Goal: Task Accomplishment & Management: Use online tool/utility

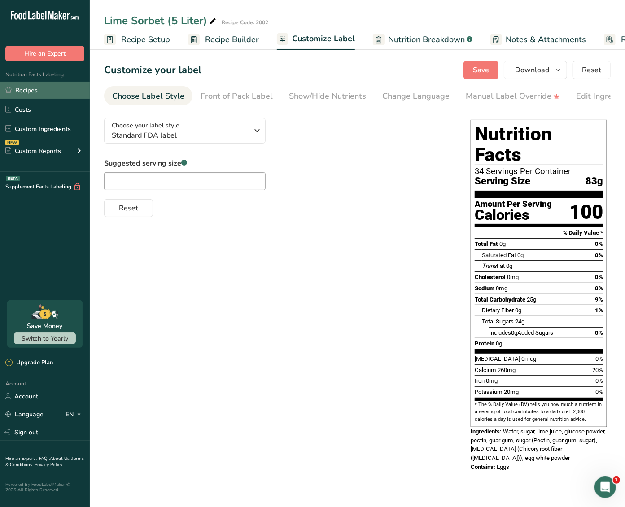
click at [31, 96] on link "Recipes" at bounding box center [45, 90] width 90 height 17
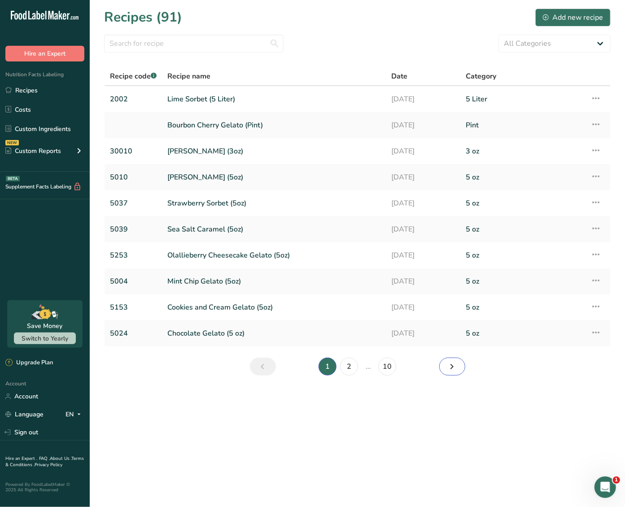
click at [449, 366] on icon "Next page" at bounding box center [452, 366] width 11 height 16
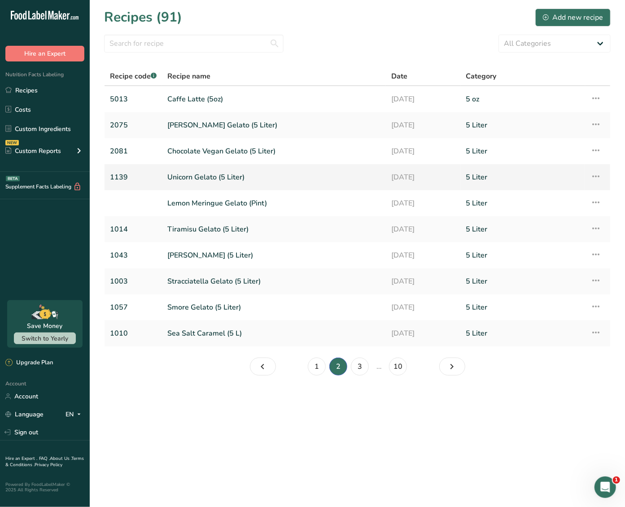
click at [195, 174] on link "Unicorn Gelato (5 Liter)" at bounding box center [273, 177] width 213 height 19
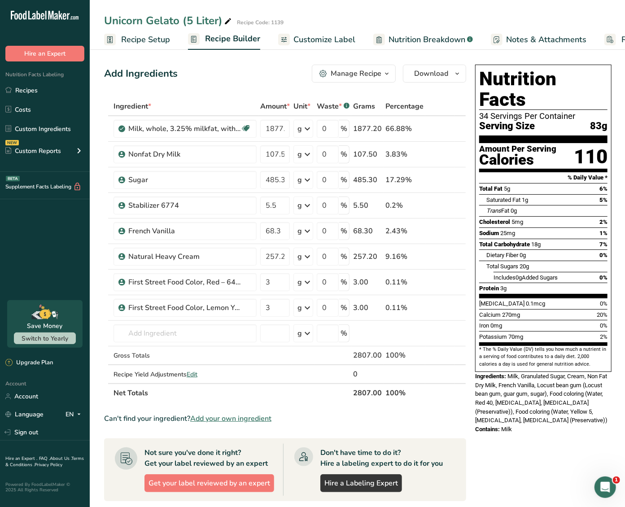
click at [356, 76] on div "Manage Recipe" at bounding box center [355, 73] width 51 height 11
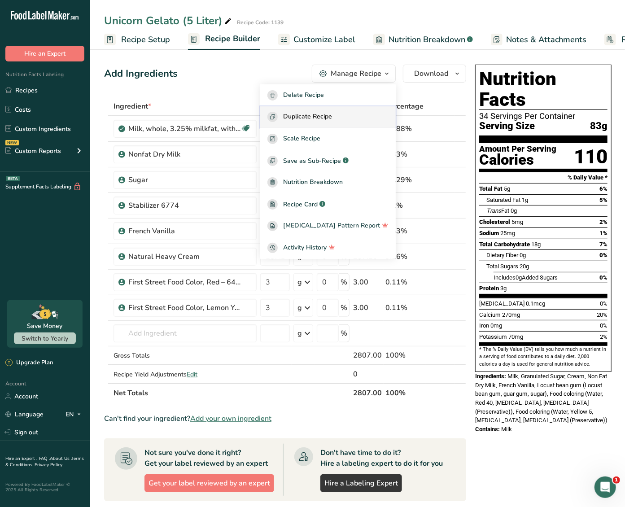
click at [347, 114] on div "Duplicate Recipe" at bounding box center [327, 117] width 121 height 10
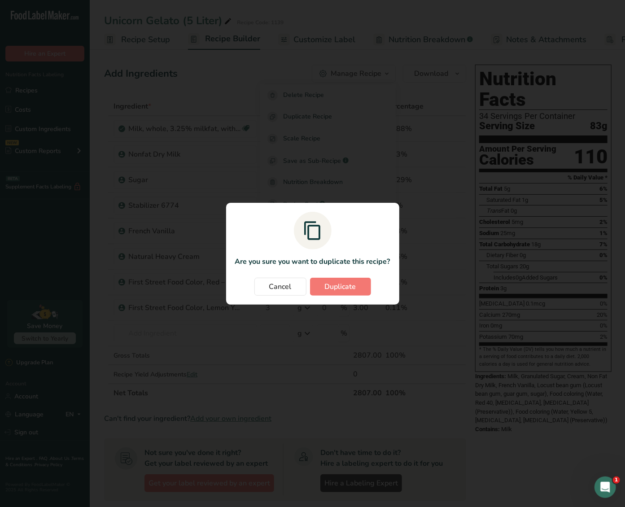
click at [348, 276] on section "Are you sure you want to duplicate this recipe? Cancel Duplicate" at bounding box center [312, 254] width 173 height 102
click at [348, 283] on span "Duplicate" at bounding box center [340, 286] width 31 height 11
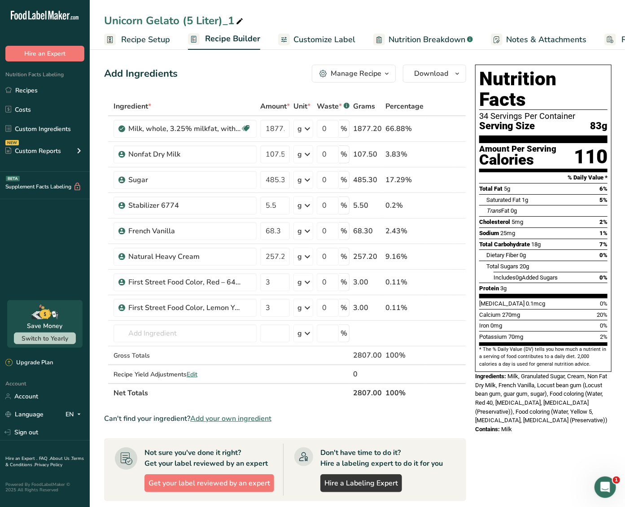
click at [240, 19] on icon at bounding box center [239, 21] width 8 height 13
click at [128, 18] on input "Unicorn Gelato (5 Liter)" at bounding box center [357, 21] width 506 height 16
type input "Firestone Mole [PERSON_NAME] Gelato (5 Liter)"
click at [191, 84] on div "Add Ingredients Manage Recipe Delete Recipe Duplicate Recipe Scale Recipe Save …" at bounding box center [287, 383] width 367 height 644
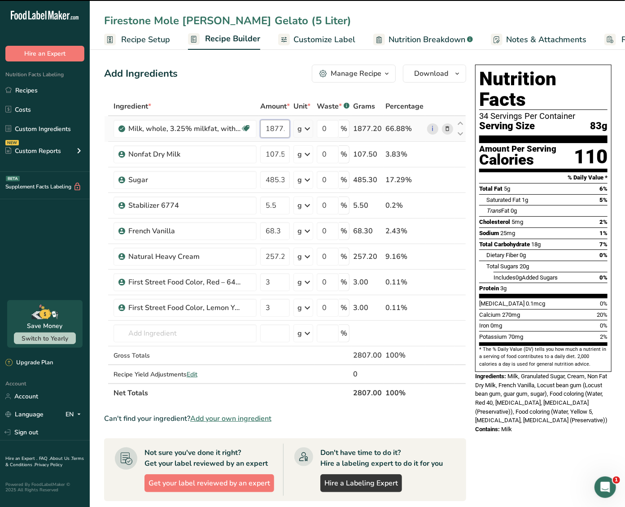
click at [277, 131] on input "1877.2" at bounding box center [275, 129] width 30 height 18
click at [275, 130] on input "1877.2" at bounding box center [275, 129] width 30 height 18
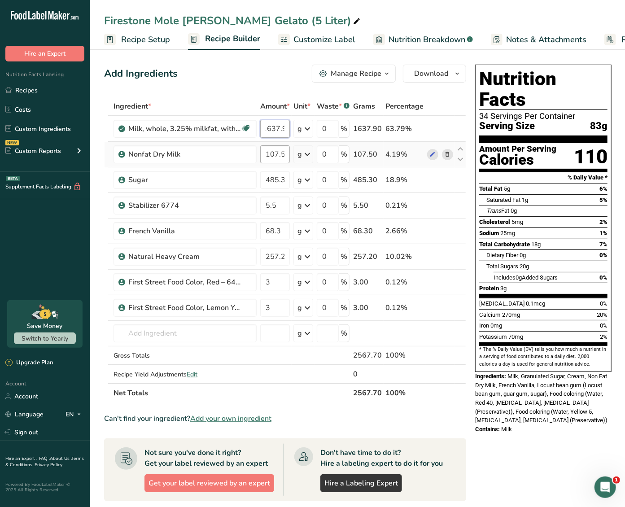
type input "1637.9"
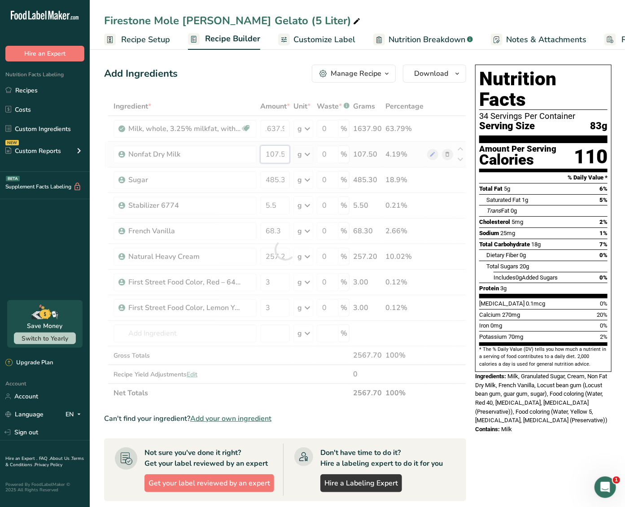
click at [275, 149] on div "Ingredient * Amount * Unit * Waste * .a-a{fill:#347362;}.b-a{fill:#fff;} Grams …" at bounding box center [285, 249] width 362 height 305
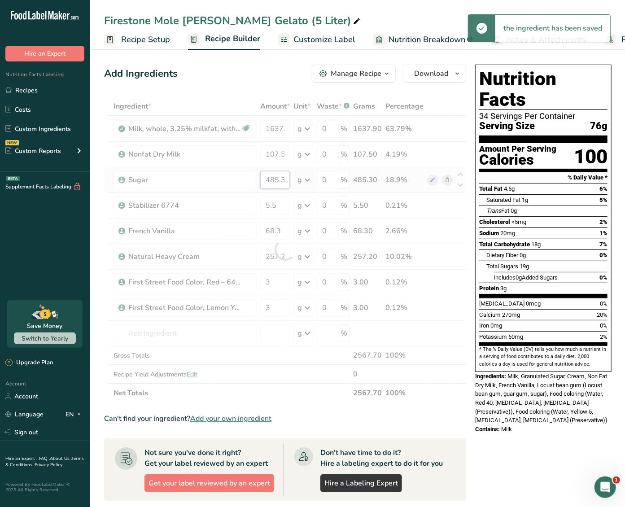
click at [278, 182] on div "Ingredient * Amount * Unit * Waste * .a-a{fill:#347362;}.b-a{fill:#fff;} Grams …" at bounding box center [285, 249] width 362 height 305
click at [278, 182] on div at bounding box center [285, 249] width 362 height 305
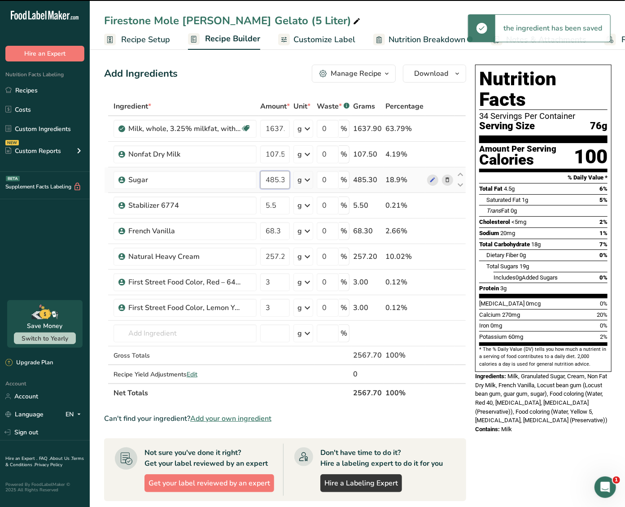
click at [273, 179] on input "485.3" at bounding box center [275, 180] width 30 height 18
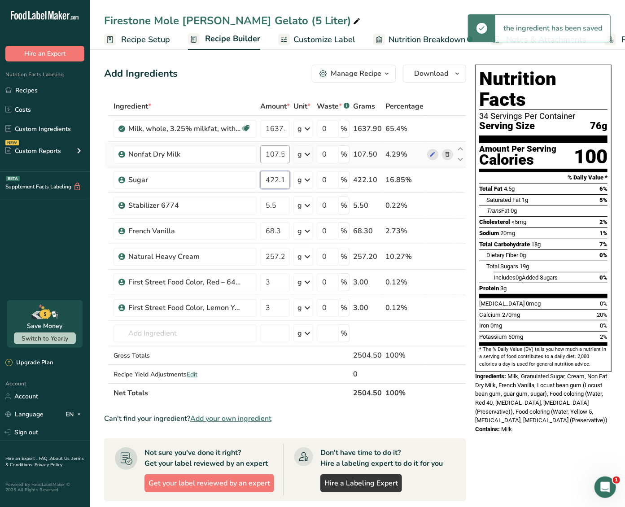
type input "422.1"
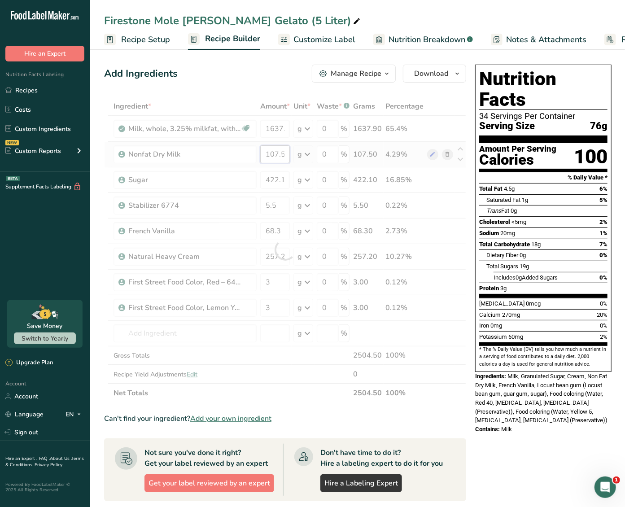
click at [280, 154] on div "Ingredient * Amount * Unit * Waste * .a-a{fill:#347362;}.b-a{fill:#fff;} Grams …" at bounding box center [285, 249] width 362 height 305
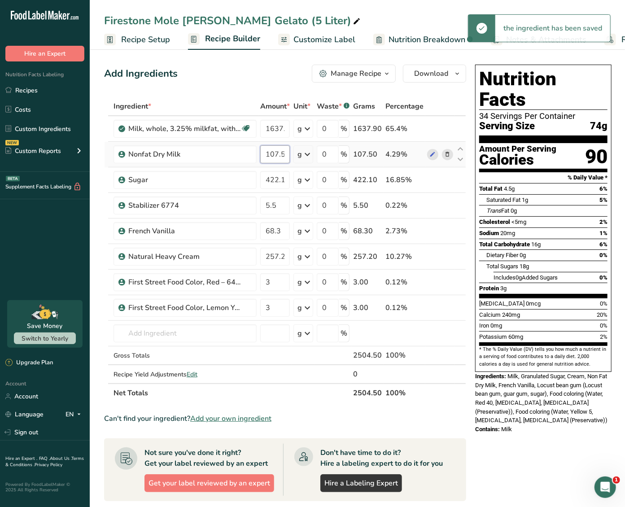
click at [273, 154] on input "107.5" at bounding box center [275, 154] width 30 height 18
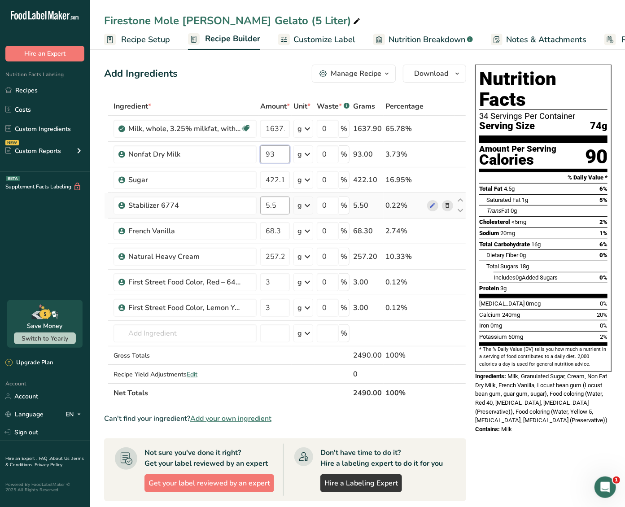
type input "93"
click at [268, 200] on div "Ingredient * Amount * Unit * Waste * .a-a{fill:#347362;}.b-a{fill:#fff;} Grams …" at bounding box center [285, 249] width 362 height 305
click at [270, 205] on input "5.5" at bounding box center [275, 205] width 30 height 18
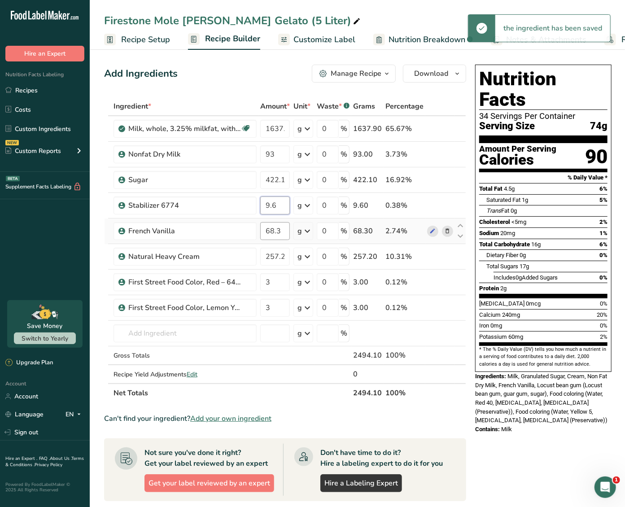
type input "9.6"
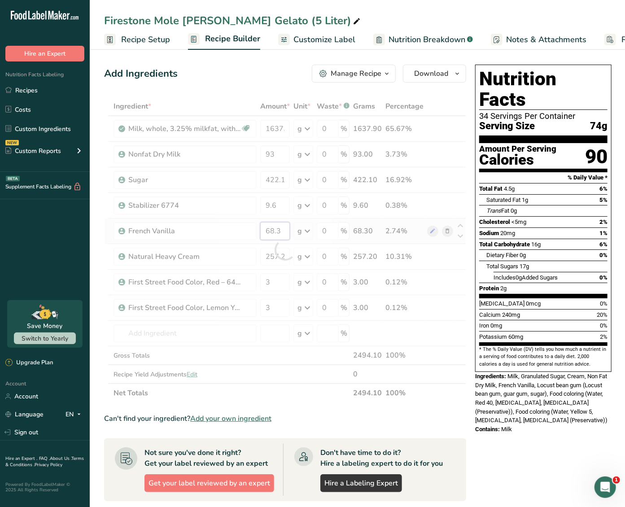
click at [277, 231] on div "Ingredient * Amount * Unit * Waste * .a-a{fill:#347362;}.b-a{fill:#fff;} Grams …" at bounding box center [285, 249] width 362 height 305
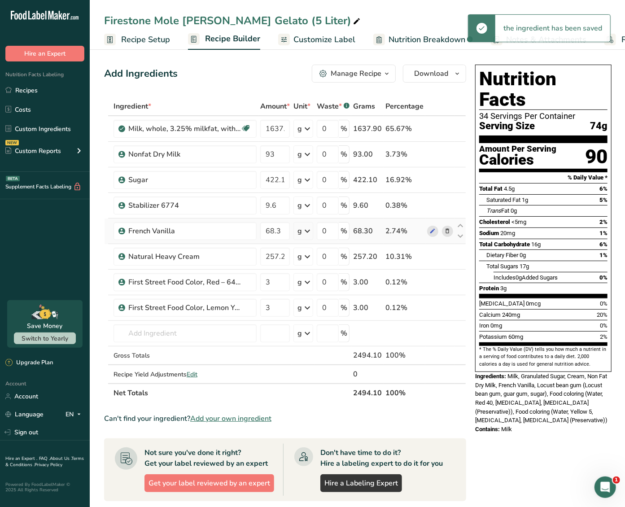
click at [446, 227] on div "Ingredient * Amount * Unit * Waste * .a-a{fill:#347362;}.b-a{fill:#fff;} Grams …" at bounding box center [285, 249] width 362 height 305
click at [447, 230] on icon at bounding box center [447, 230] width 6 height 9
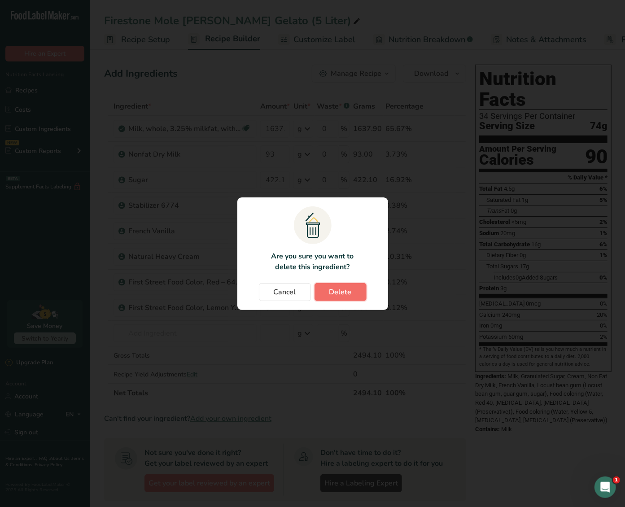
click at [339, 287] on span "Delete" at bounding box center [340, 292] width 22 height 11
type input "257.2"
type input "3"
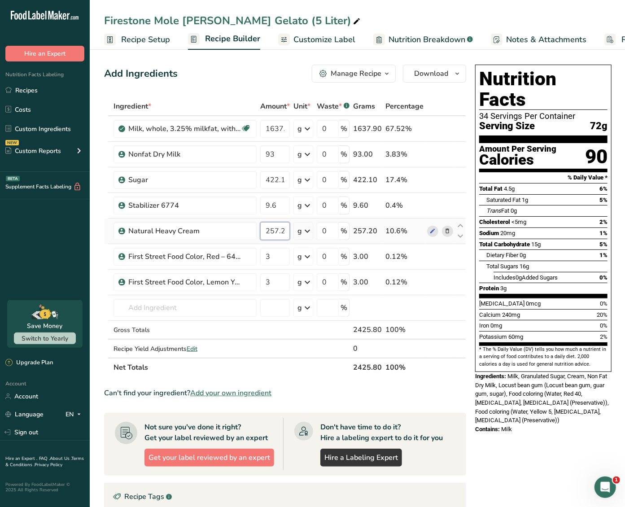
click at [273, 233] on input "257.2" at bounding box center [275, 231] width 30 height 18
type input "319.6"
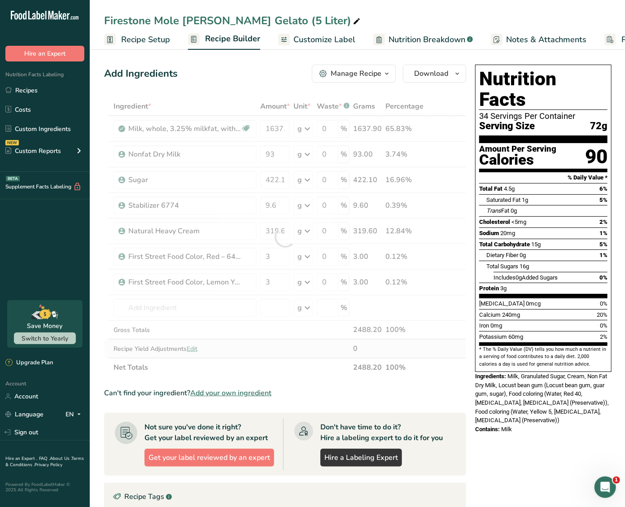
click at [393, 342] on div "Ingredient * Amount * Unit * Waste * .a-a{fill:#347362;}.b-a{fill:#fff;} Grams …" at bounding box center [285, 237] width 362 height 280
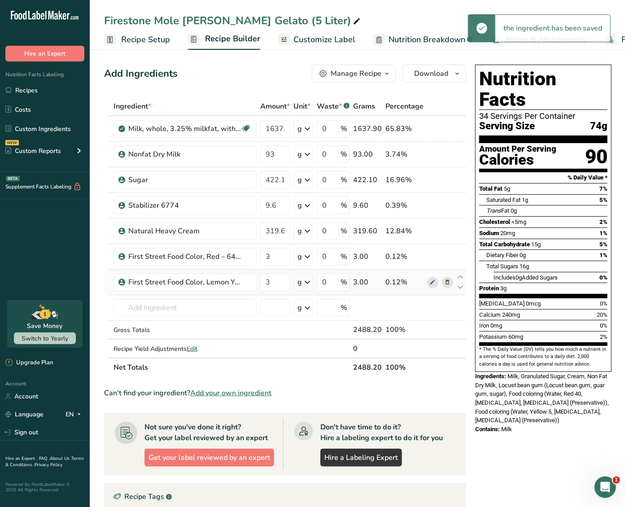
click at [445, 280] on icon at bounding box center [447, 282] width 6 height 9
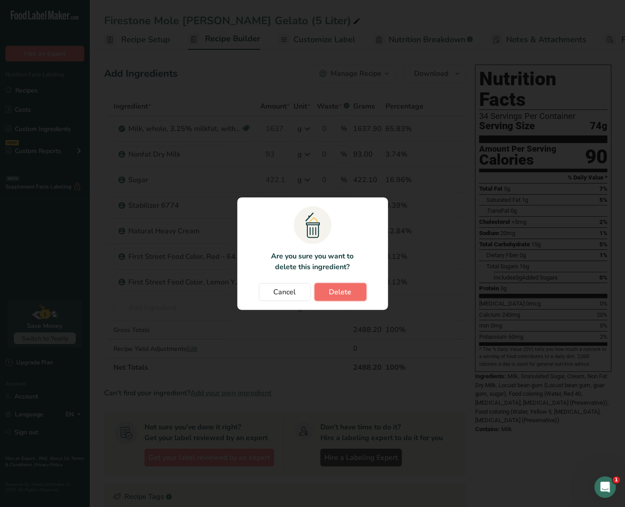
click at [354, 296] on button "Delete" at bounding box center [340, 292] width 52 height 18
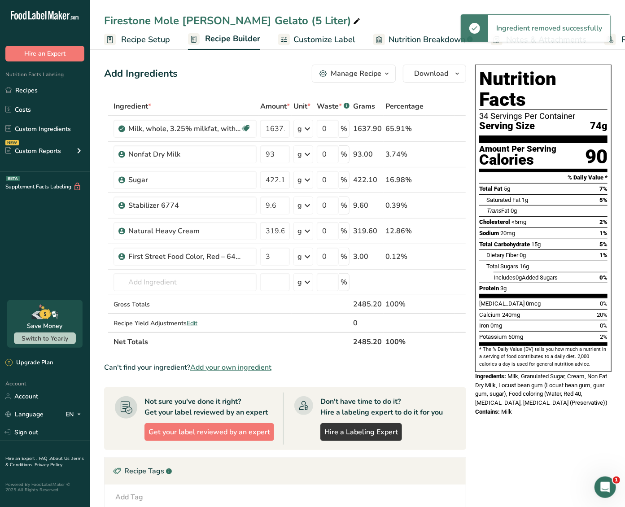
click at [444, 254] on icon at bounding box center [447, 256] width 6 height 9
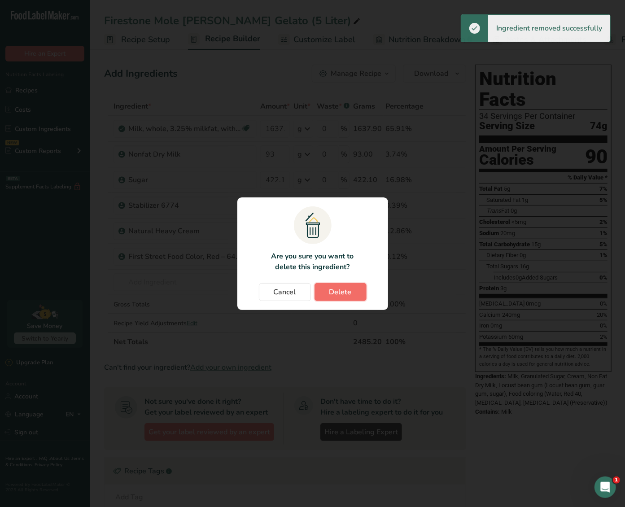
click at [348, 289] on span "Delete" at bounding box center [340, 292] width 22 height 11
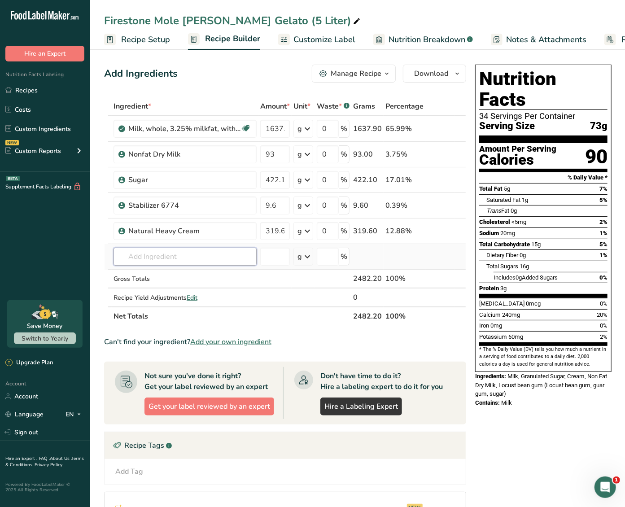
click at [169, 251] on input "text" at bounding box center [184, 257] width 143 height 18
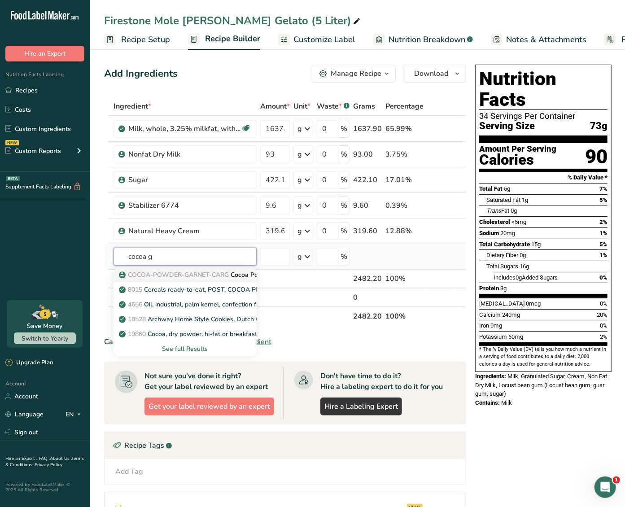
type input "cocoa g"
click at [179, 273] on span "COCOA-POWDER-GARNET-CARG" at bounding box center [178, 274] width 101 height 9
type input "Cocoa Powder"
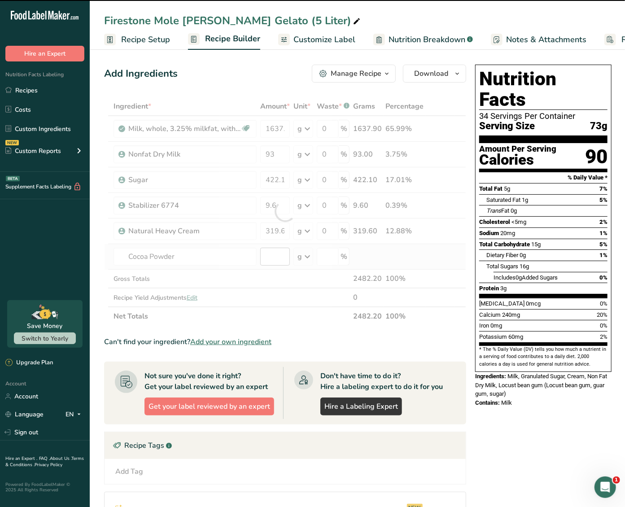
type input "0"
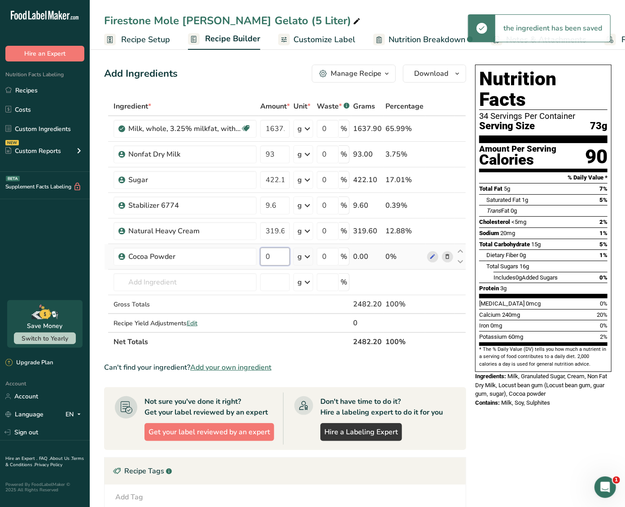
click at [276, 257] on input "0" at bounding box center [275, 257] width 30 height 18
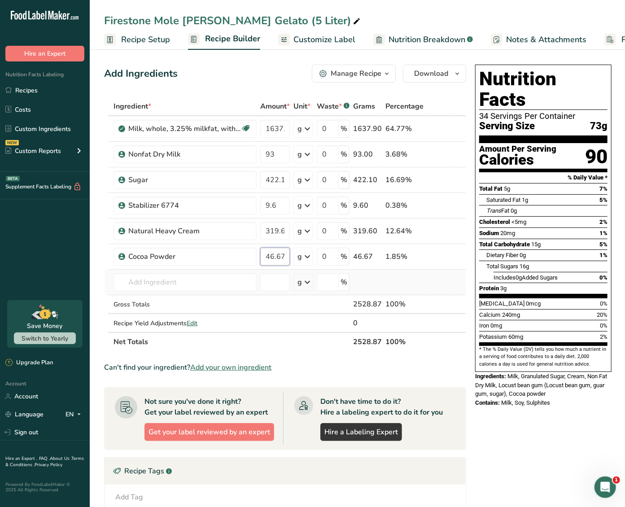
type input "46.67"
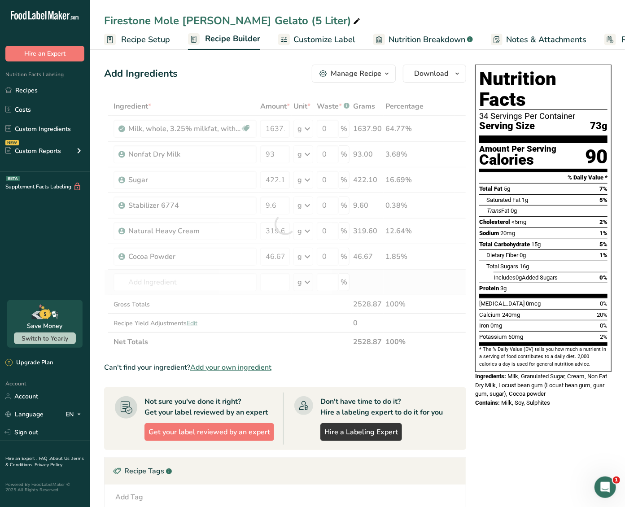
click at [187, 291] on div "Ingredient * Amount * Unit * Waste * .a-a{fill:#347362;}.b-a{fill:#fff;} Grams …" at bounding box center [285, 224] width 362 height 254
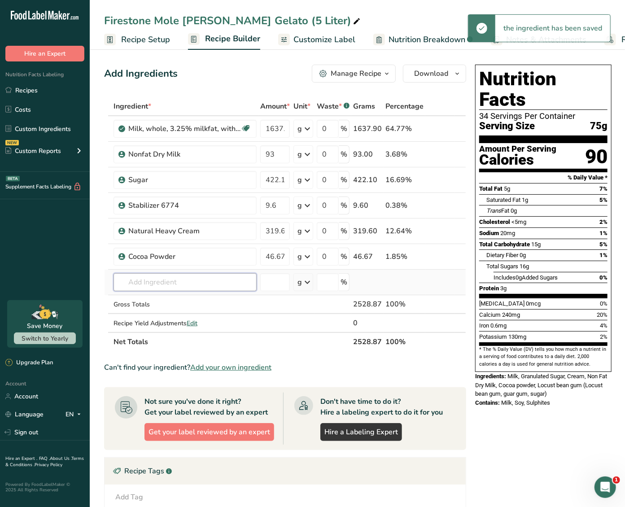
click at [185, 283] on input "text" at bounding box center [184, 282] width 143 height 18
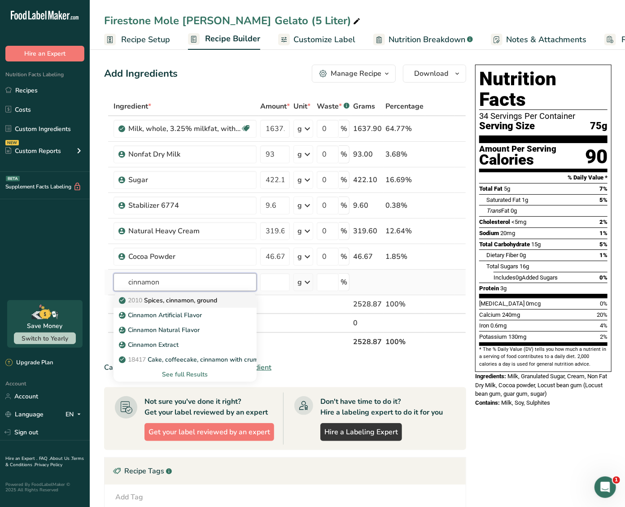
type input "cinnamon"
click at [217, 300] on p "2010 Spices, cinnamon, ground" at bounding box center [169, 300] width 96 height 9
type input "Spices, cinnamon, ground"
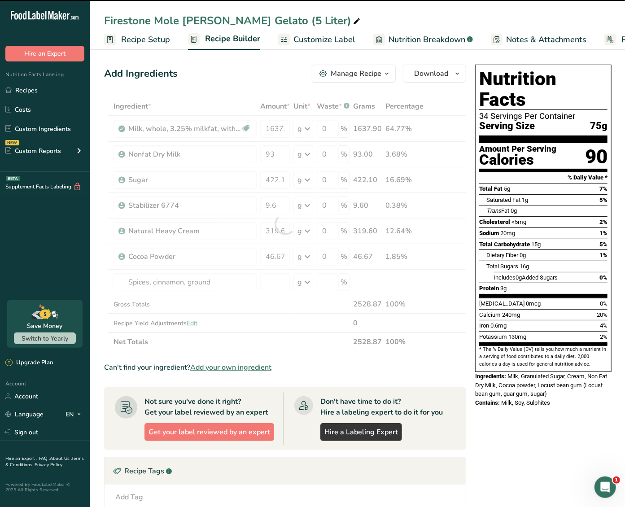
type input "0"
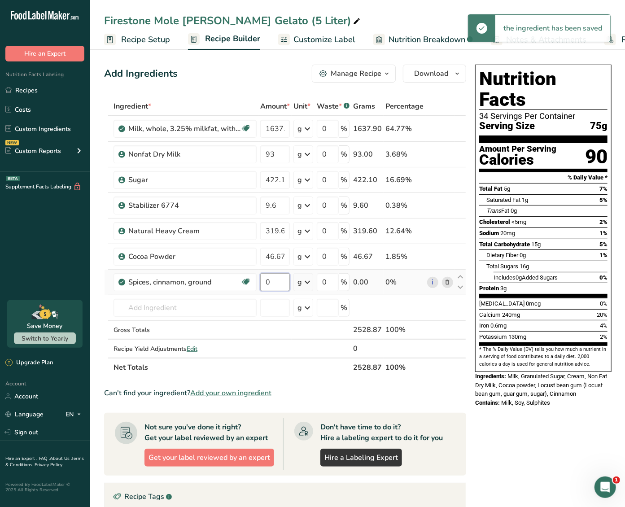
click at [275, 283] on input "0" at bounding box center [275, 282] width 30 height 18
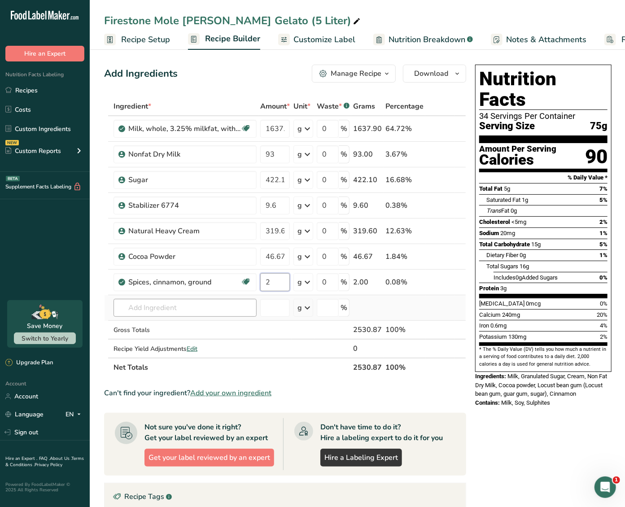
type input "2"
click at [184, 299] on div "Ingredient * Amount * Unit * Waste * .a-a{fill:#347362;}.b-a{fill:#fff;} Grams …" at bounding box center [285, 237] width 362 height 280
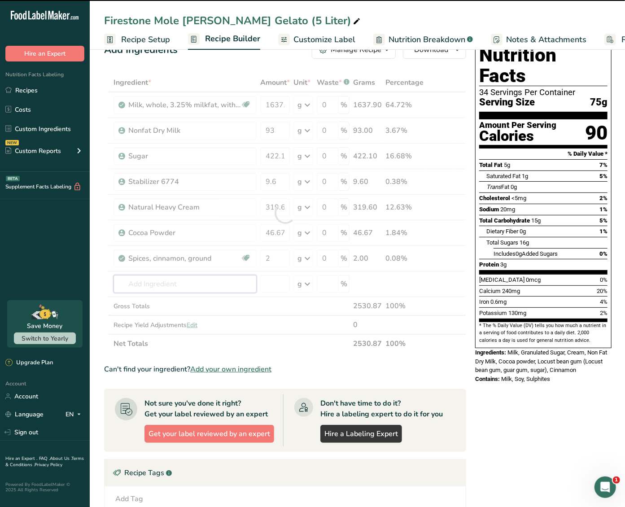
scroll to position [28, 0]
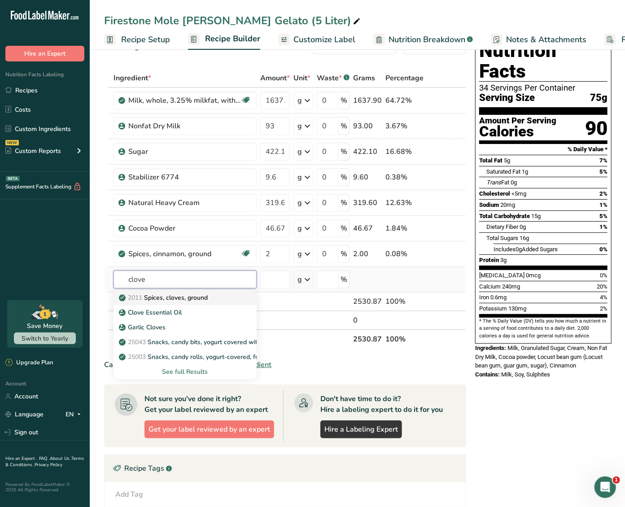
type input "clove"
click at [210, 295] on div "2011 Spices, cloves, ground" at bounding box center [178, 297] width 114 height 9
type input "Spices, cloves, ground"
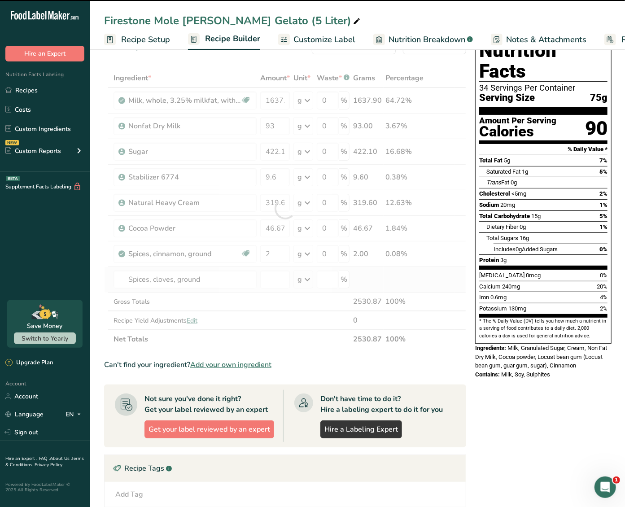
type input "0"
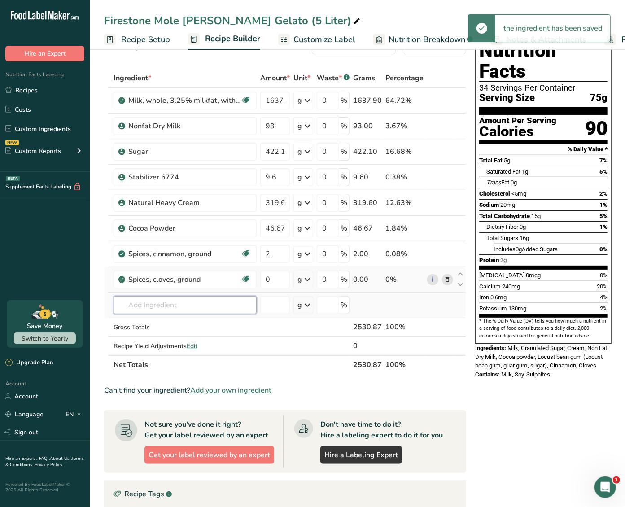
click at [185, 305] on input "text" at bounding box center [184, 305] width 143 height 18
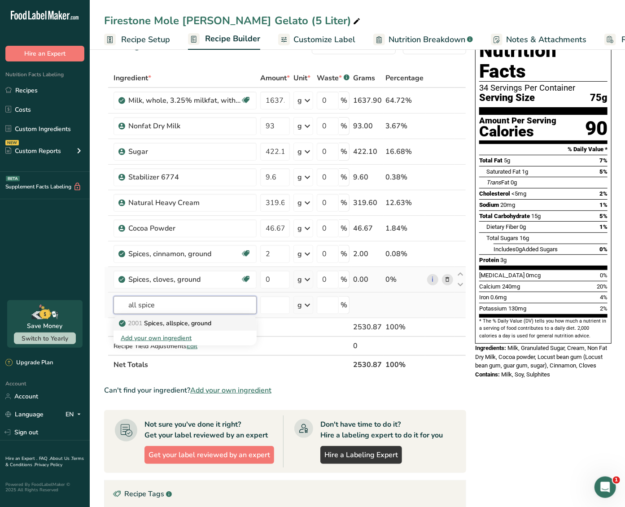
type input "all spice"
click at [171, 321] on p "2001 Spices, allspice, ground" at bounding box center [166, 322] width 91 height 9
type input "Spices, allspice, ground"
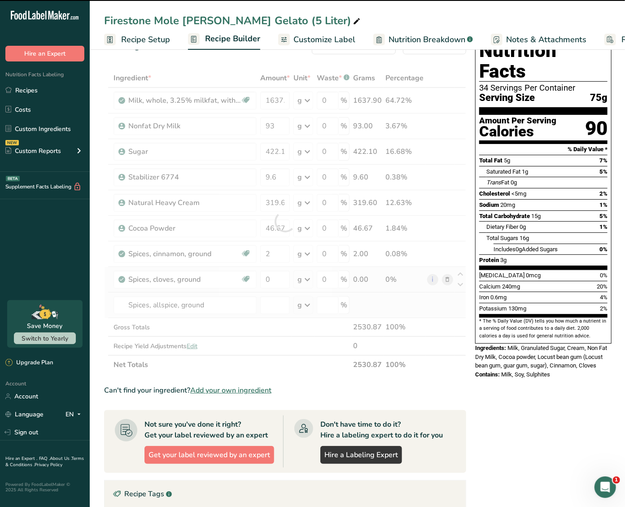
type input "0"
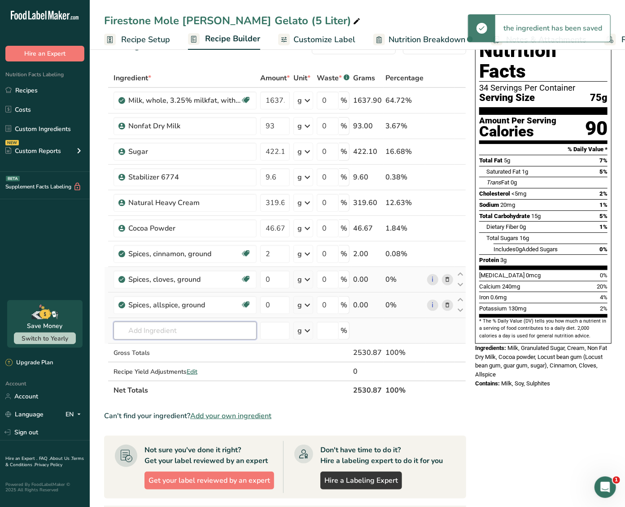
click at [169, 326] on input "text" at bounding box center [184, 331] width 143 height 18
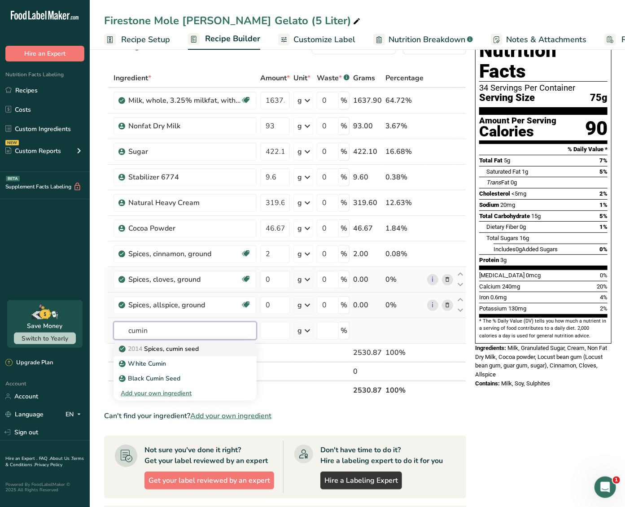
type input "cumin"
click at [196, 350] on p "2014 Spices, cumin seed" at bounding box center [160, 348] width 78 height 9
type input "Spices, cumin seed"
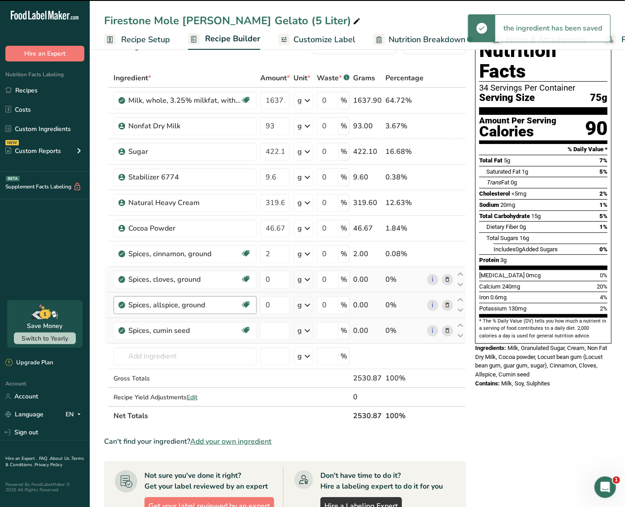
type input "0"
click at [269, 279] on input "0" at bounding box center [275, 279] width 30 height 18
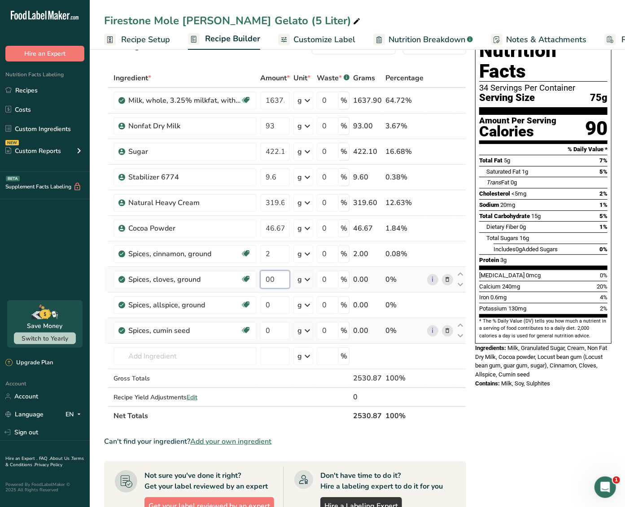
type input "8"
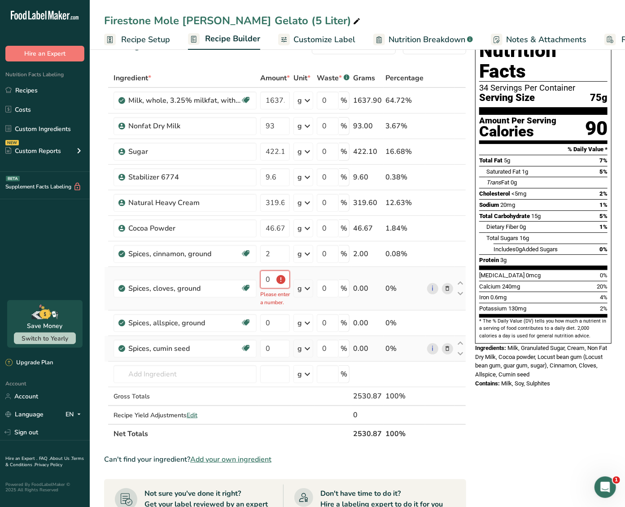
type input "8"
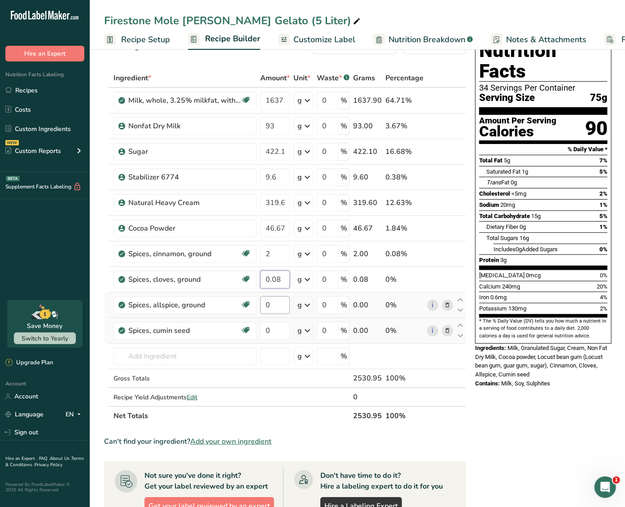
type input "0.08"
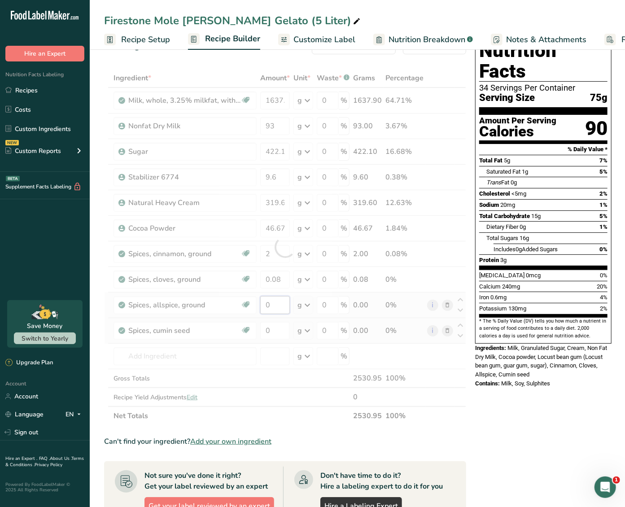
click at [280, 300] on div "Ingredient * Amount * Unit * Waste * .a-a{fill:#347362;}.b-a{fill:#fff;} Grams …" at bounding box center [285, 247] width 362 height 357
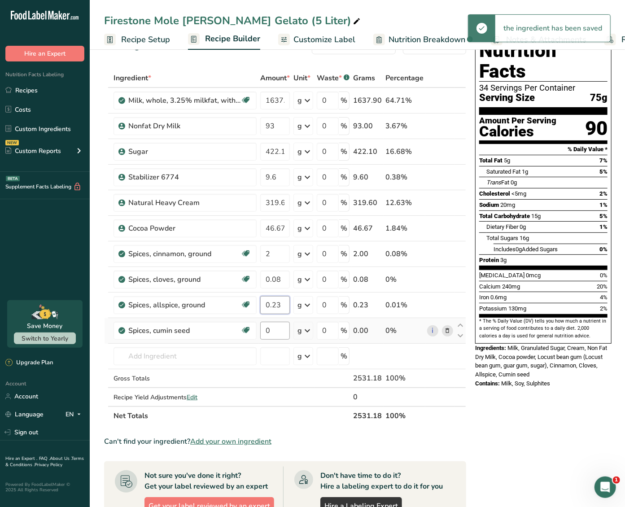
type input "0.23"
click at [277, 327] on div "Ingredient * Amount * Unit * Waste * .a-a{fill:#347362;}.b-a{fill:#fff;} Grams …" at bounding box center [285, 247] width 362 height 357
type input "0.23"
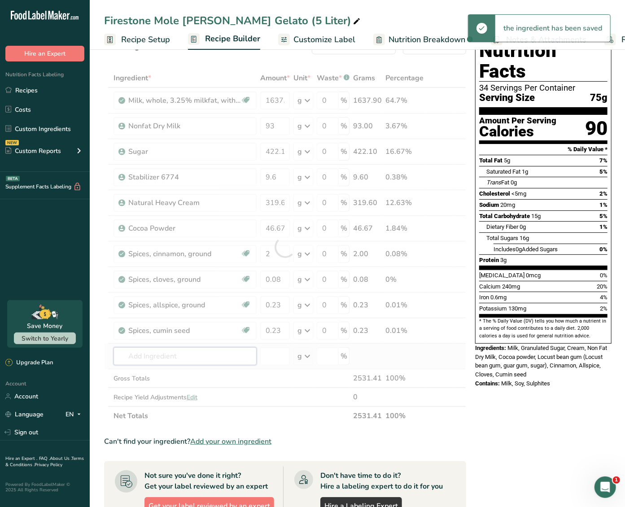
click at [220, 358] on div "Ingredient * Amount * Unit * Waste * .a-a{fill:#347362;}.b-a{fill:#fff;} Grams …" at bounding box center [285, 247] width 362 height 357
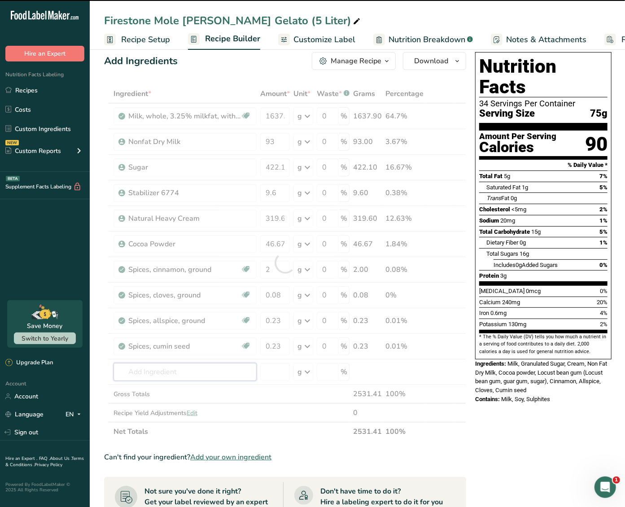
scroll to position [0, 0]
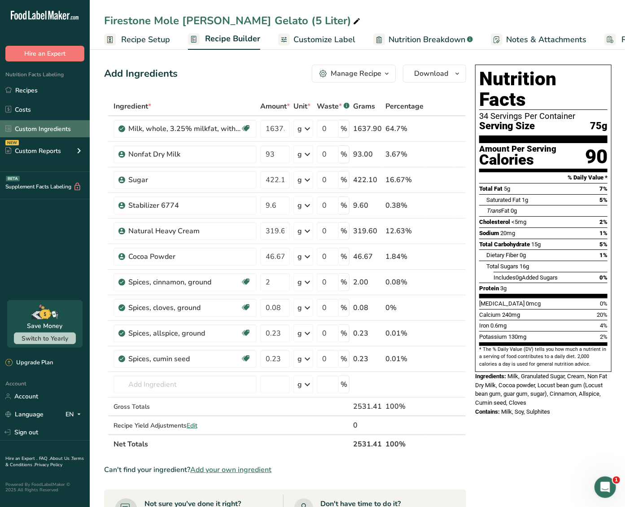
click at [50, 125] on link "Custom Ingredients" at bounding box center [45, 128] width 90 height 17
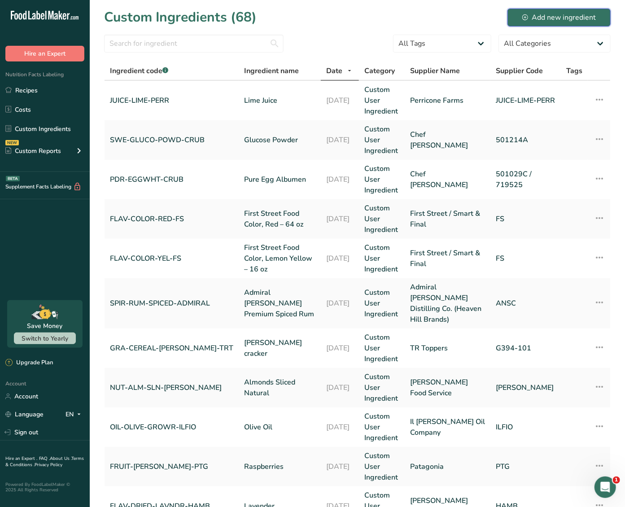
click at [588, 26] on button "Add new ingredient" at bounding box center [558, 18] width 103 height 18
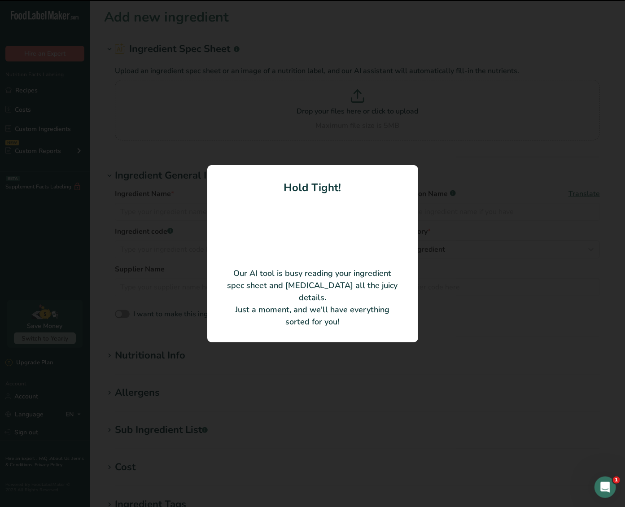
type input "Nitro Merlin Milk [PERSON_NAME]"
type input "BEV-BEER-ST-FWMLK"
type input "Firestone Walker Brewing Company"
type input "BEV-BEER-ST-FWMLK"
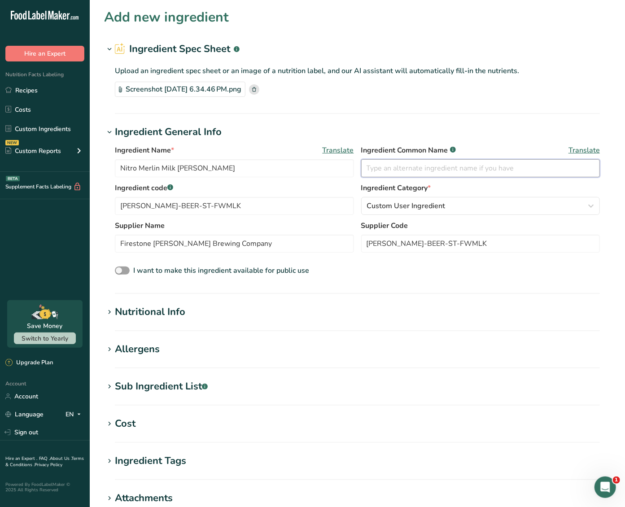
click at [451, 168] on input "text" at bounding box center [480, 168] width 239 height 18
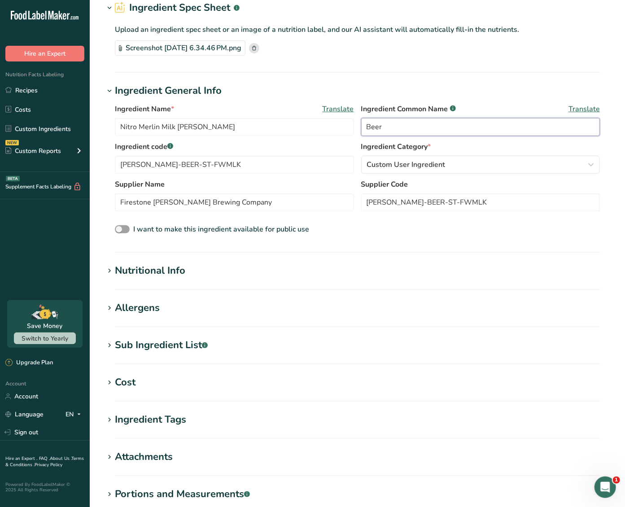
scroll to position [61, 0]
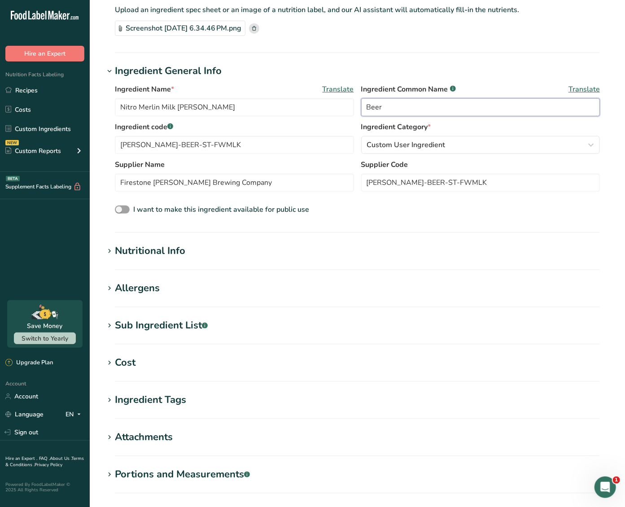
type input "Beer"
click at [154, 287] on div "Allergens" at bounding box center [137, 288] width 45 height 15
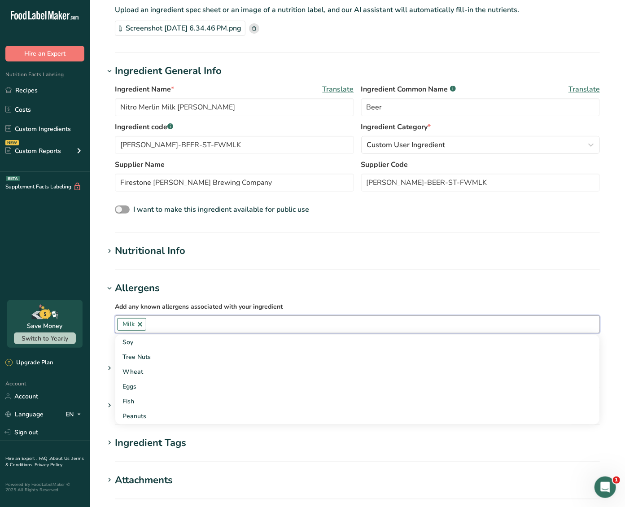
click at [167, 324] on input "text" at bounding box center [372, 324] width 453 height 14
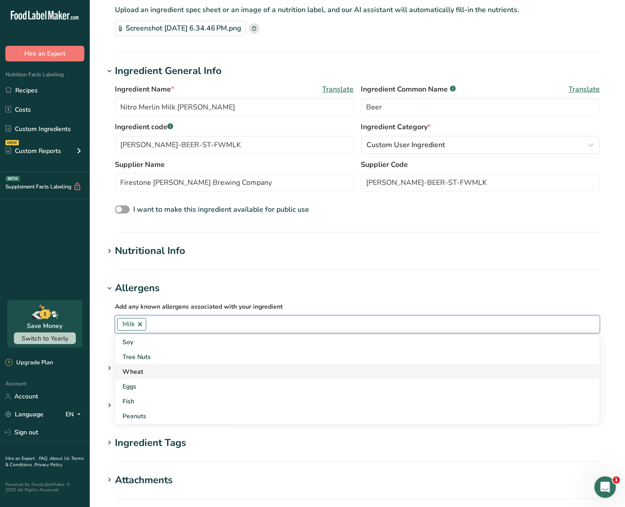
click at [144, 370] on div "Wheat" at bounding box center [349, 371] width 455 height 9
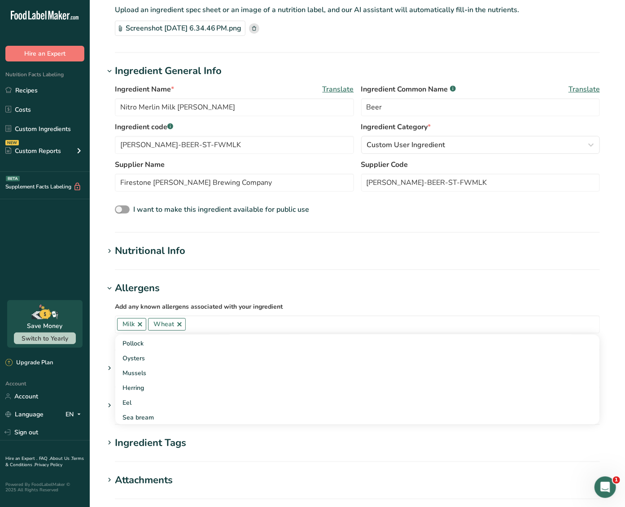
click at [378, 248] on h1 "Nutritional Info" at bounding box center [357, 251] width 506 height 15
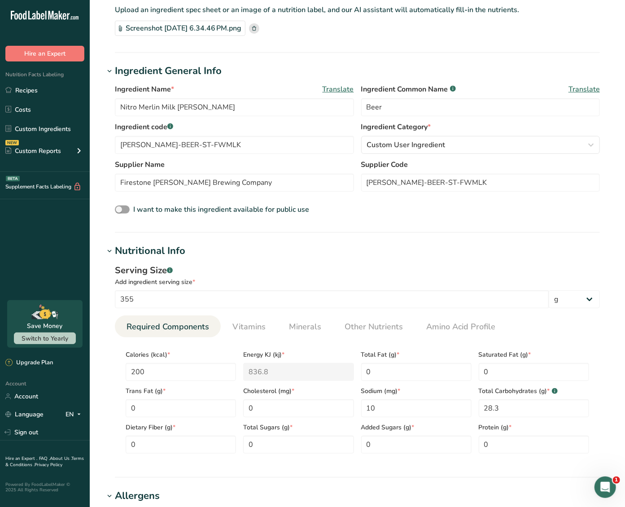
click at [252, 258] on div "Serving Size .a-a{fill:#347362;}.b-a{fill:#fff;} Add ingredient serving size * …" at bounding box center [357, 362] width 506 height 208
click at [159, 255] on div "Nutritional Info" at bounding box center [150, 251] width 70 height 15
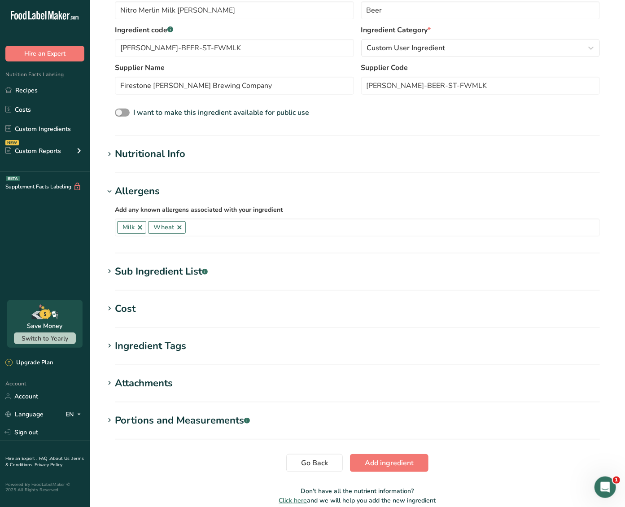
scroll to position [163, 0]
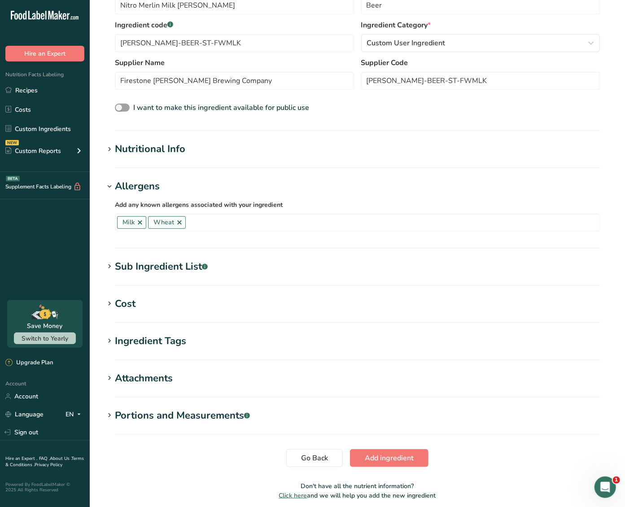
drag, startPoint x: 123, startPoint y: 304, endPoint x: 200, endPoint y: 340, distance: 85.1
click at [123, 304] on div "Cost" at bounding box center [125, 303] width 21 height 15
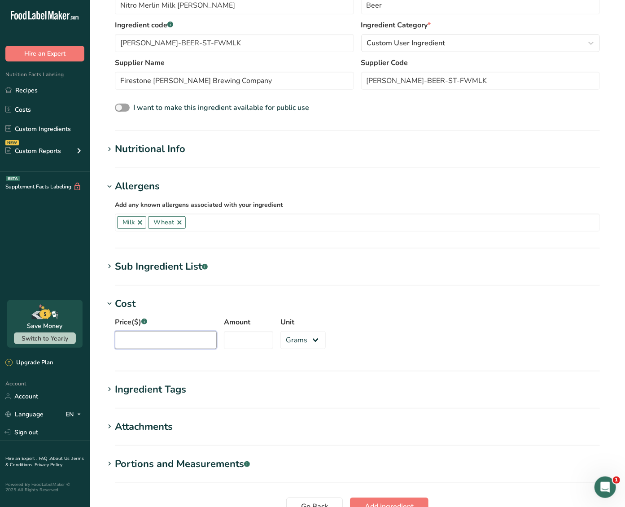
click at [161, 338] on input "Price($) .a-a{fill:#347362;}.b-a{fill:#fff;}" at bounding box center [166, 340] width 102 height 18
type input "1"
type input "2.7"
click at [231, 338] on input "Amount" at bounding box center [248, 340] width 49 height 18
type input "360"
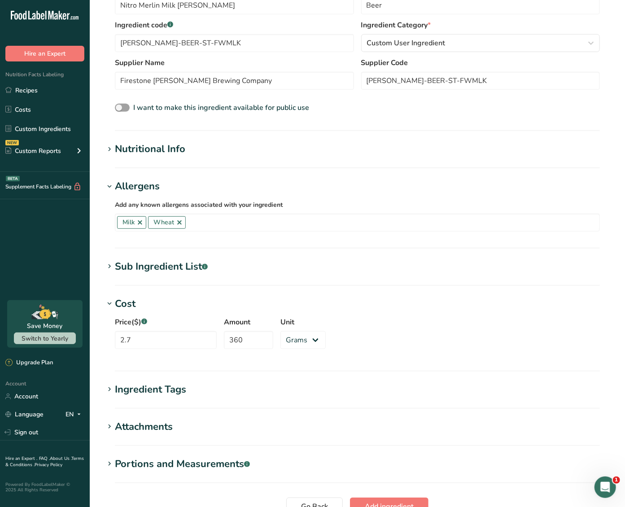
click at [436, 259] on h1 "Sub Ingredient List .a-a{fill:#347362;}.b-a{fill:#fff;}" at bounding box center [357, 266] width 506 height 15
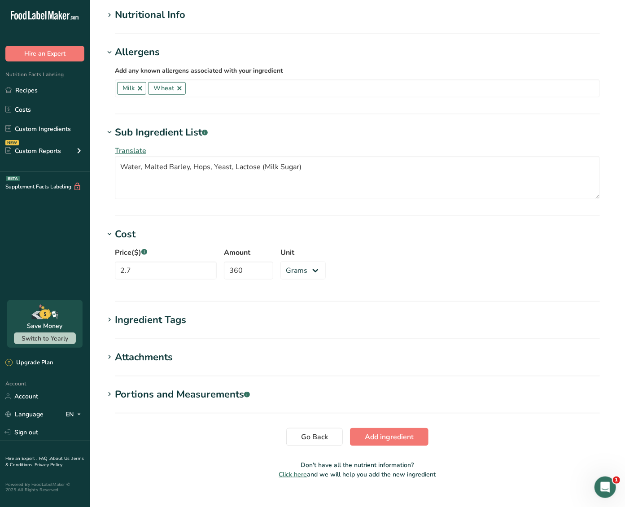
scroll to position [310, 0]
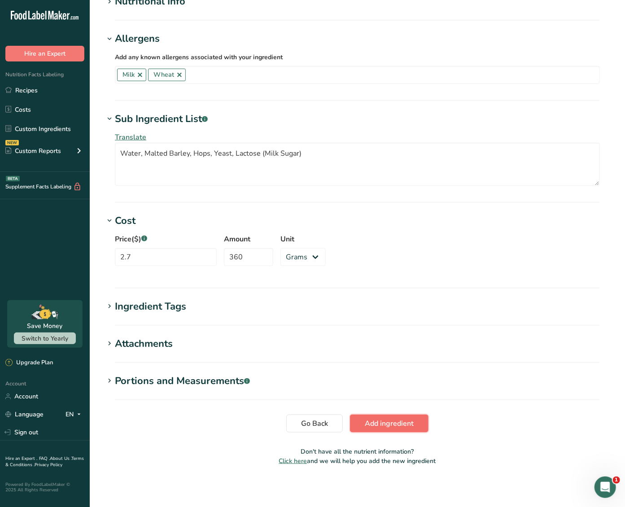
click at [366, 423] on span "Add ingredient" at bounding box center [389, 423] width 49 height 11
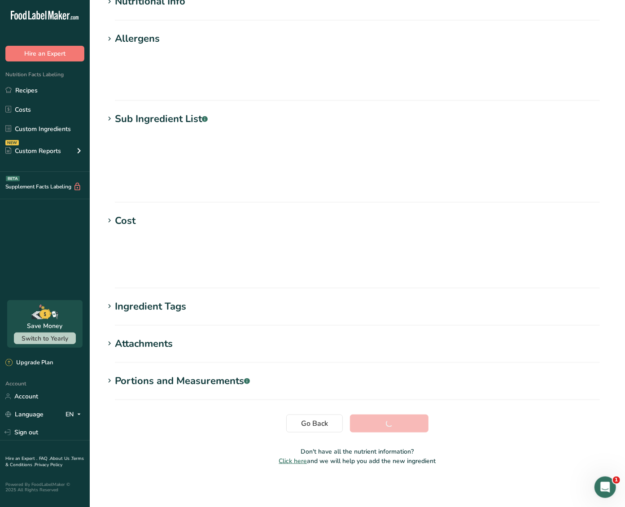
scroll to position [0, 0]
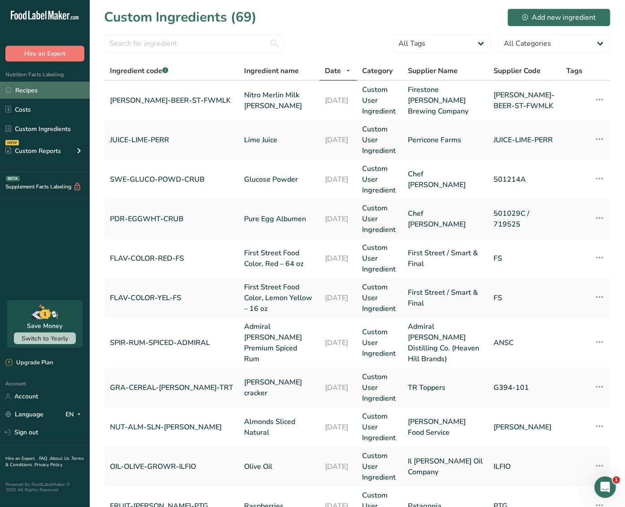
click at [35, 92] on link "Recipes" at bounding box center [45, 90] width 90 height 17
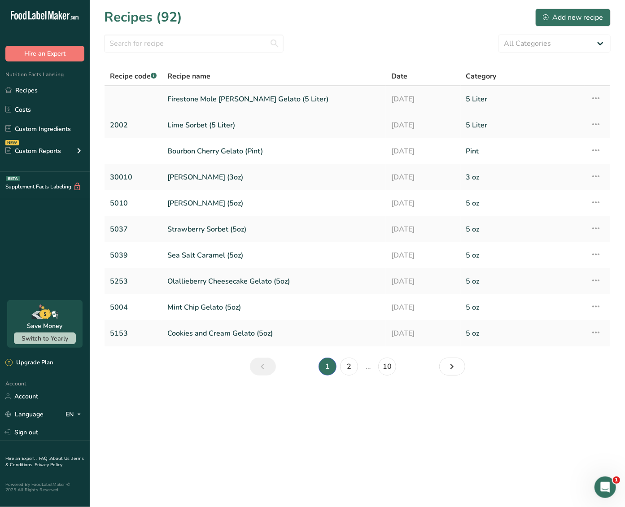
click at [216, 96] on link "Firestone Mole [PERSON_NAME] Gelato (5 Liter)" at bounding box center [273, 99] width 213 height 19
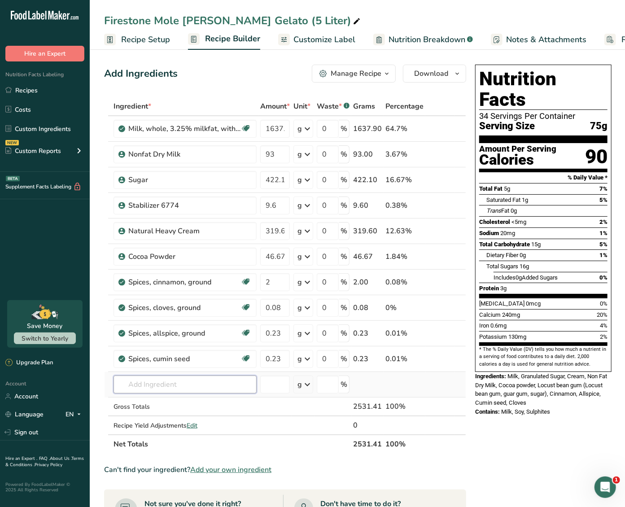
click at [204, 384] on input "text" at bounding box center [184, 384] width 143 height 18
type input "bev st"
click at [209, 401] on p "BEV-BEER-ST-FWMLK Nitro Merlin Milk Stout" at bounding box center [228, 402] width 214 height 9
type input "Nitro Merlin Milk [PERSON_NAME]"
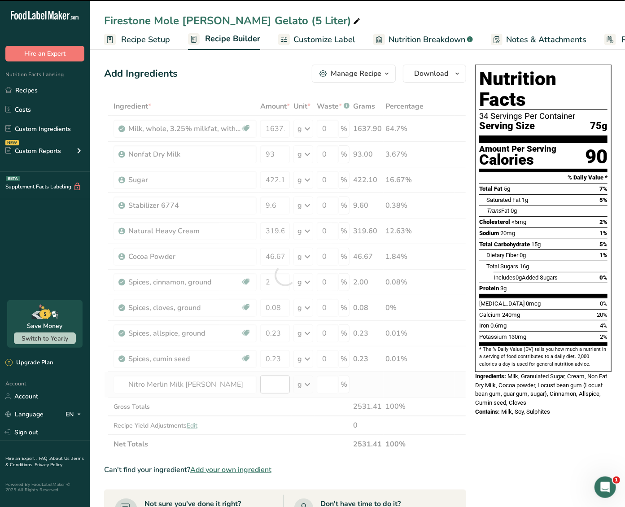
type input "0"
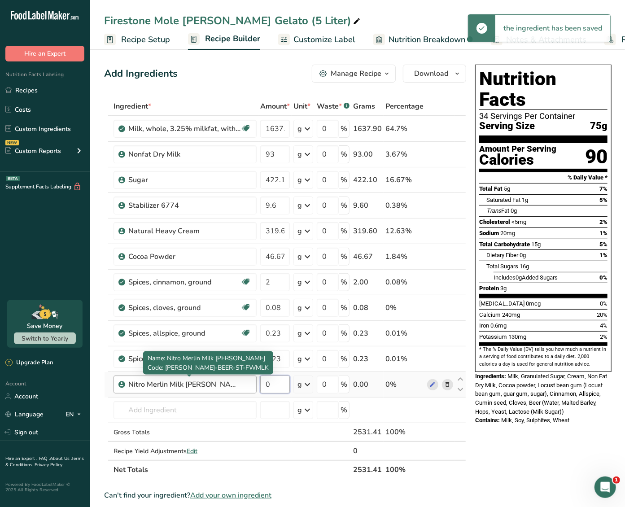
drag, startPoint x: 242, startPoint y: 379, endPoint x: 236, endPoint y: 379, distance: 5.8
click at [236, 379] on tr "Nitro Merlin Milk Stout 0 g Weight Units g kg mg See more Volume Units l Volume…" at bounding box center [284, 385] width 361 height 26
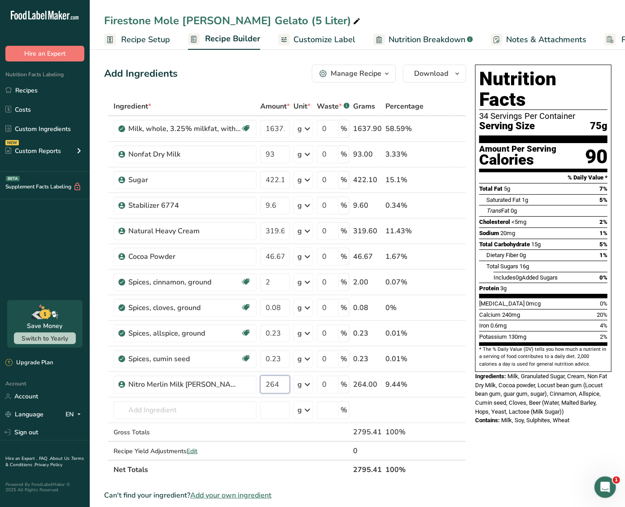
type input "264"
click at [503, 446] on div "Nutrition Facts 34 Servings Per Container Serving Size 75g Amount Per Serving C…" at bounding box center [542, 421] width 143 height 721
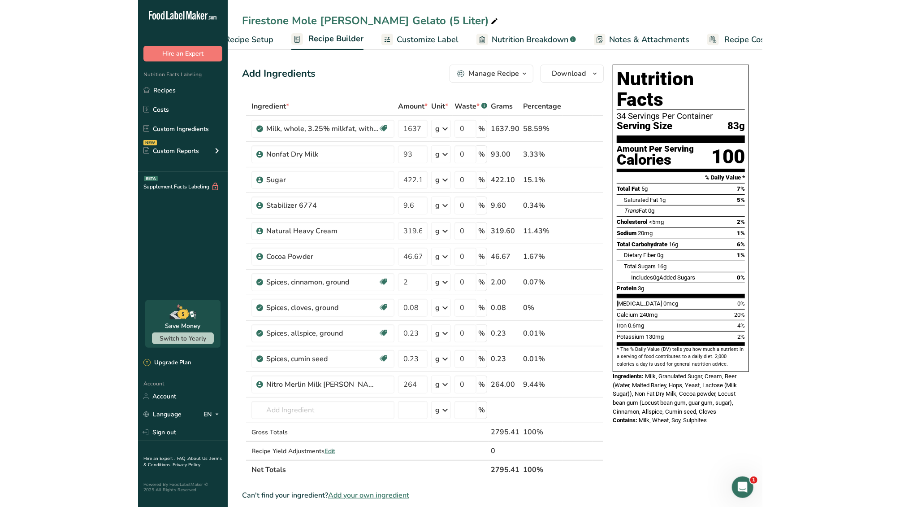
scroll to position [0, 65]
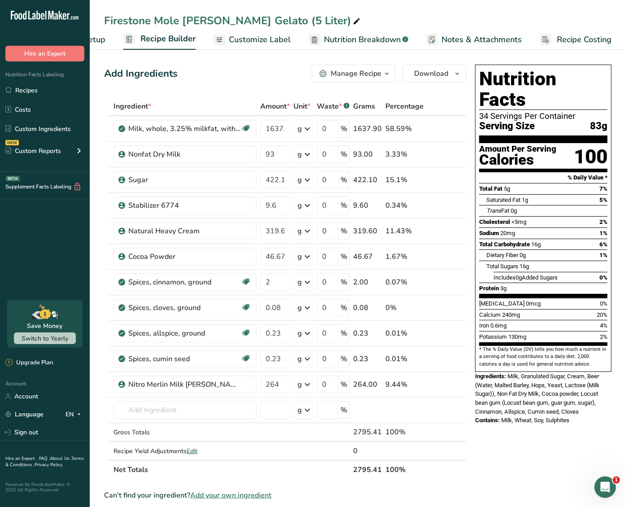
click at [551, 38] on link "Recipe Costing" at bounding box center [575, 40] width 72 height 20
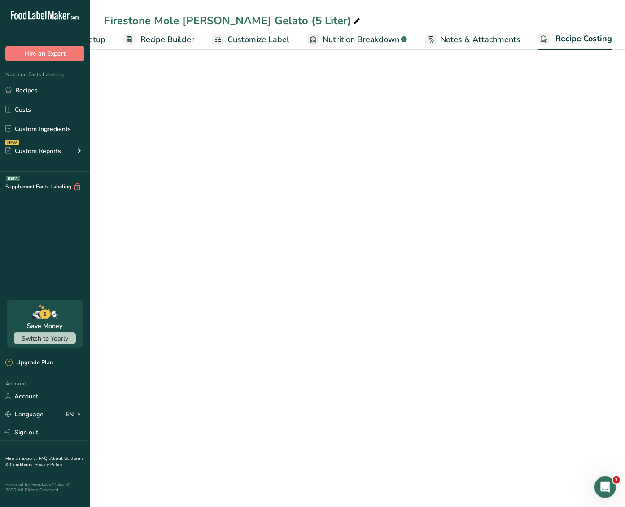
select select "1"
select select "12"
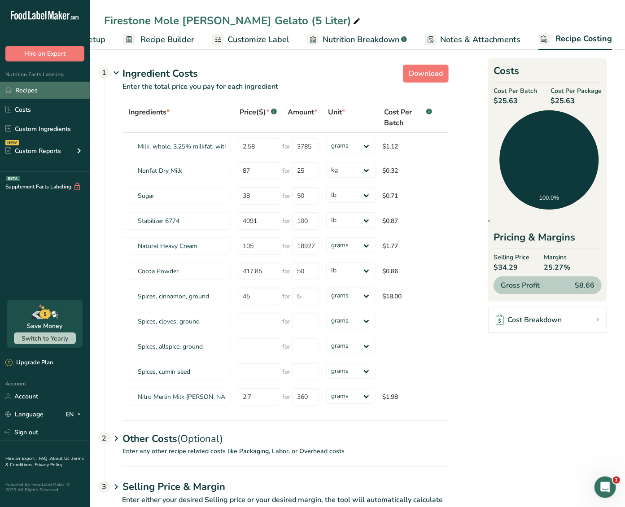
click at [21, 92] on link "Recipes" at bounding box center [45, 90] width 90 height 17
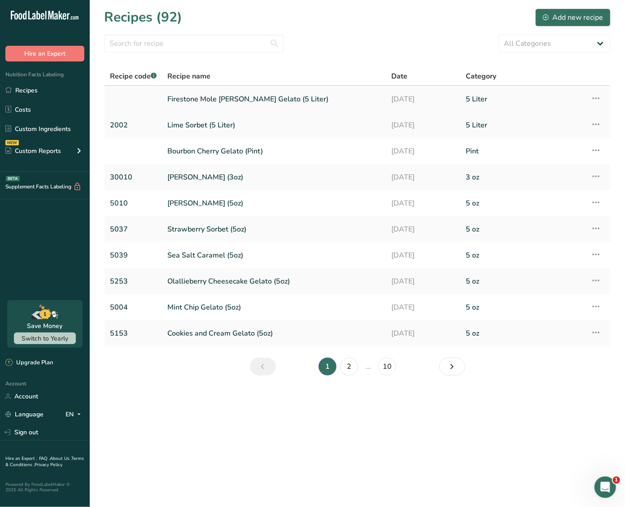
click at [201, 93] on link "Firestone Mole [PERSON_NAME] Gelato (5 Liter)" at bounding box center [273, 99] width 213 height 19
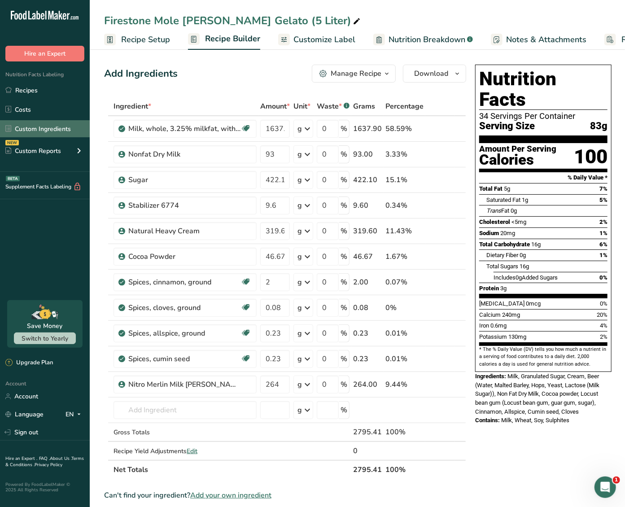
click at [40, 124] on link "Custom Ingredients" at bounding box center [45, 128] width 90 height 17
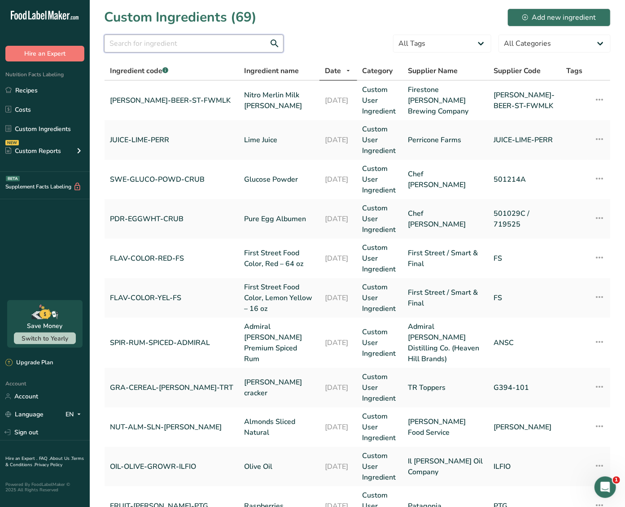
click at [151, 43] on input "text" at bounding box center [193, 44] width 179 height 18
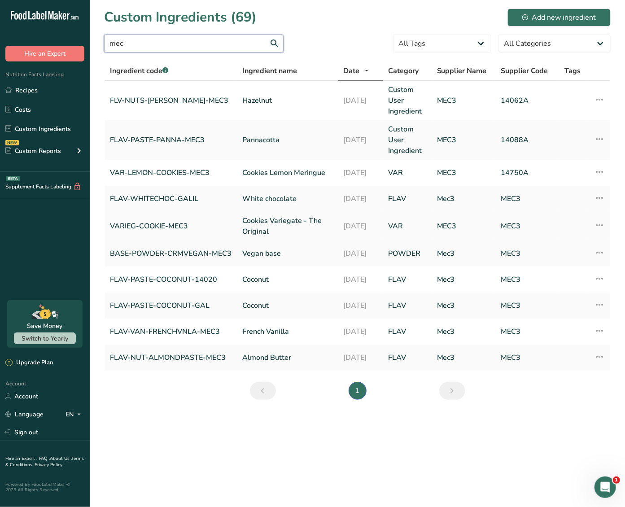
type input "mec"
click at [45, 91] on link "Recipes" at bounding box center [45, 90] width 90 height 17
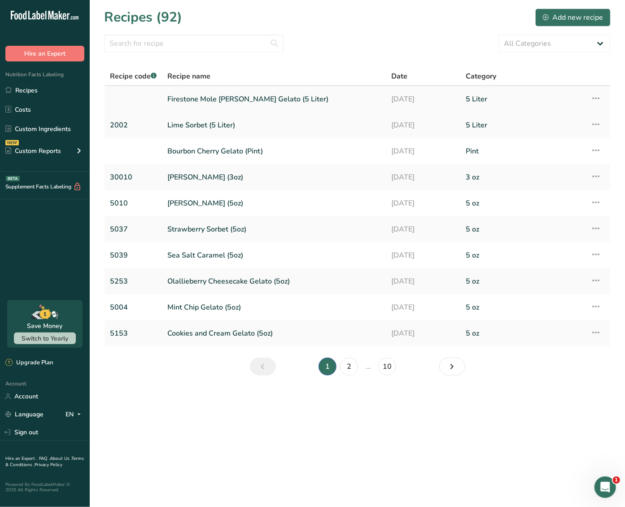
click at [195, 102] on link "Firestone Mole [PERSON_NAME] Gelato (5 Liter)" at bounding box center [273, 99] width 213 height 19
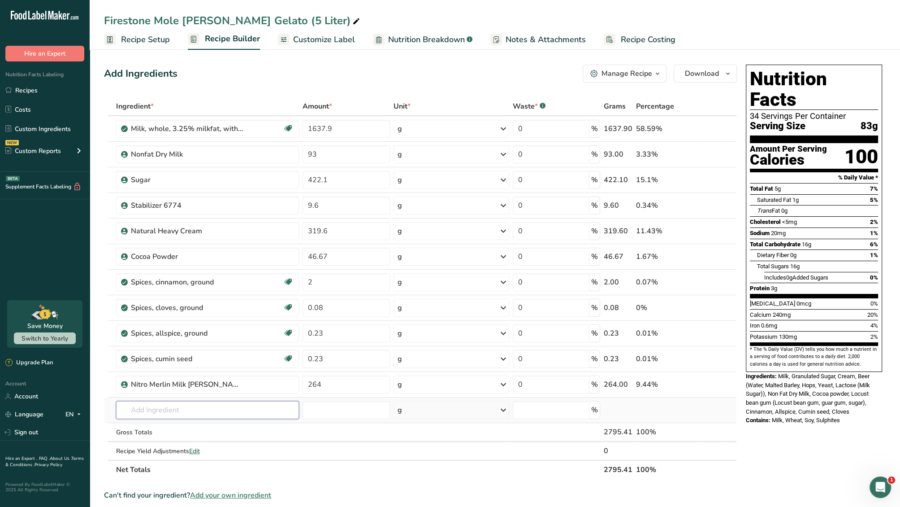
click at [166, 401] on input "text" at bounding box center [207, 410] width 183 height 18
type input "cookie var"
click at [184, 360] on span "VARIEG-COOKIE-MEC3" at bounding box center [164, 364] width 68 height 9
type input "Cookies Variegate - The Original"
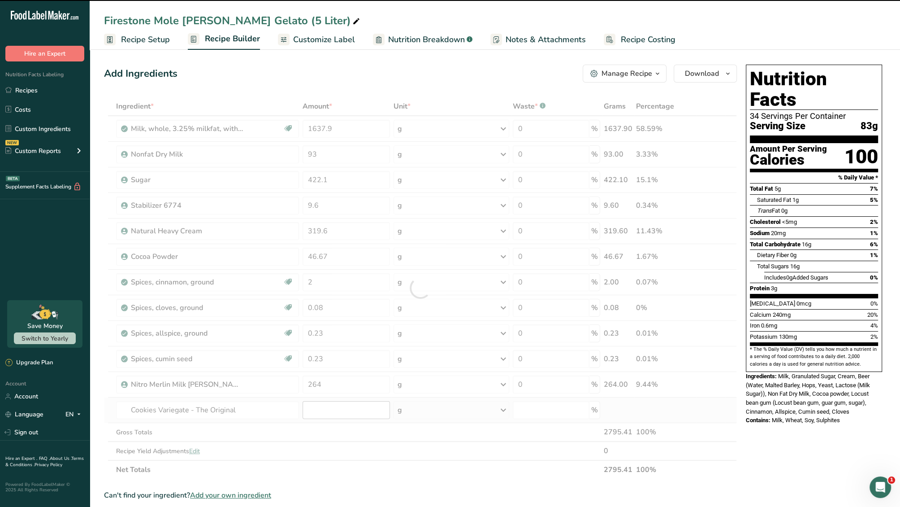
type input "0"
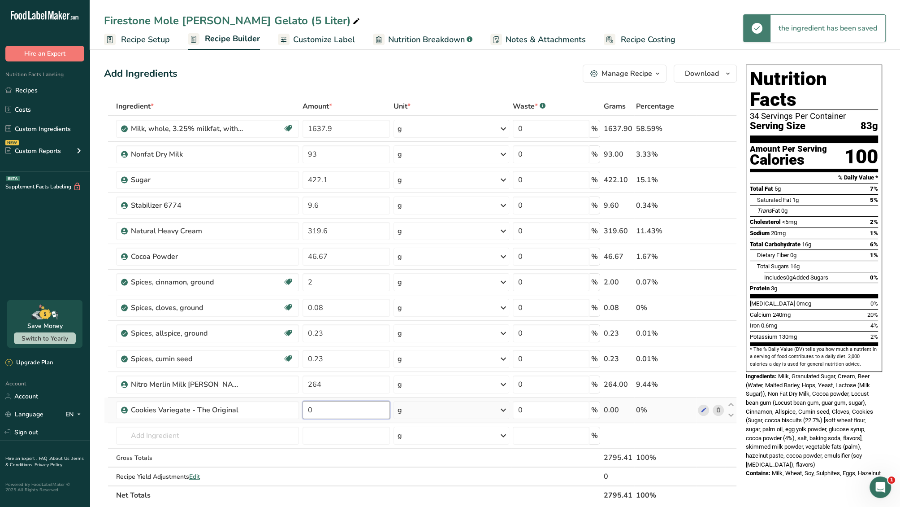
click at [324, 409] on input "0" at bounding box center [346, 410] width 87 height 18
type input "150"
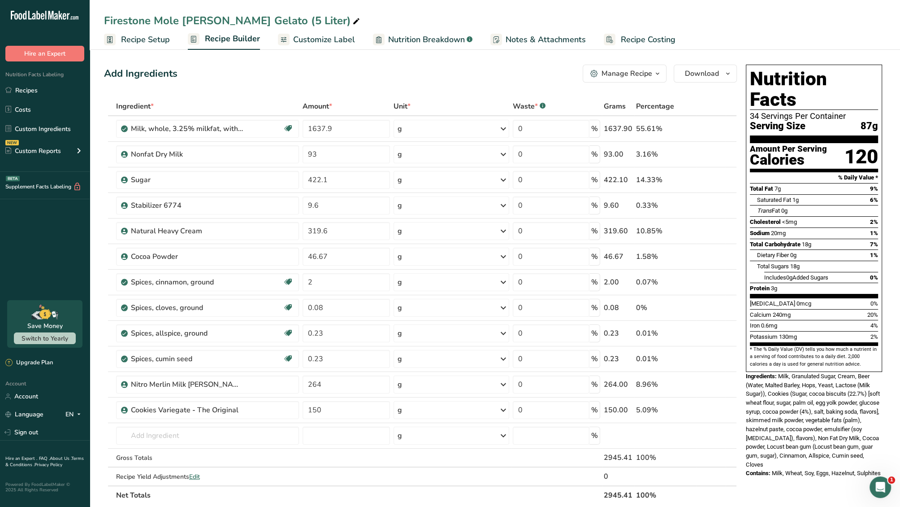
click at [624, 42] on span "Recipe Costing" at bounding box center [648, 40] width 55 height 12
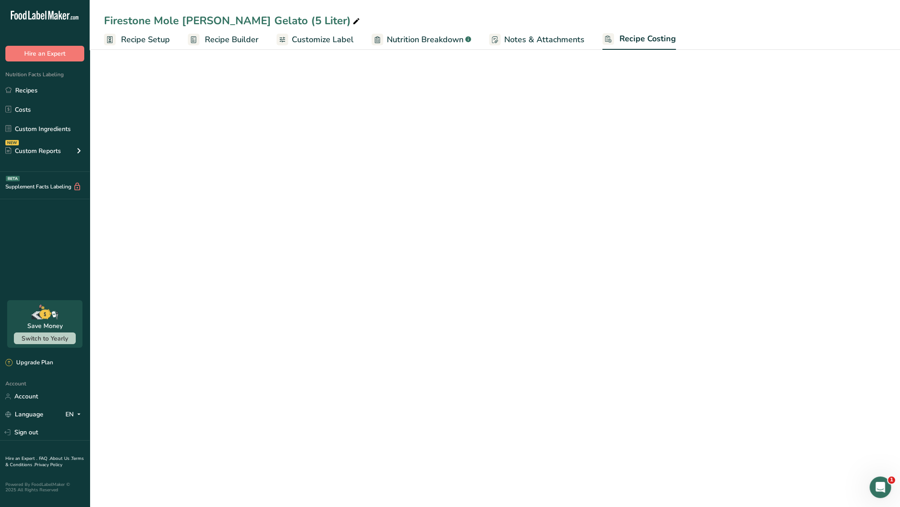
select select "1"
select select "12"
select select "1"
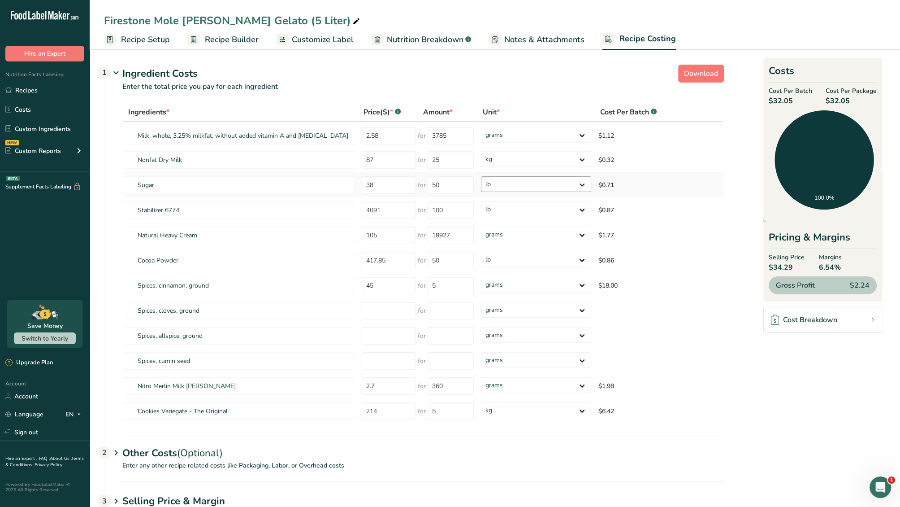
scroll to position [36, 0]
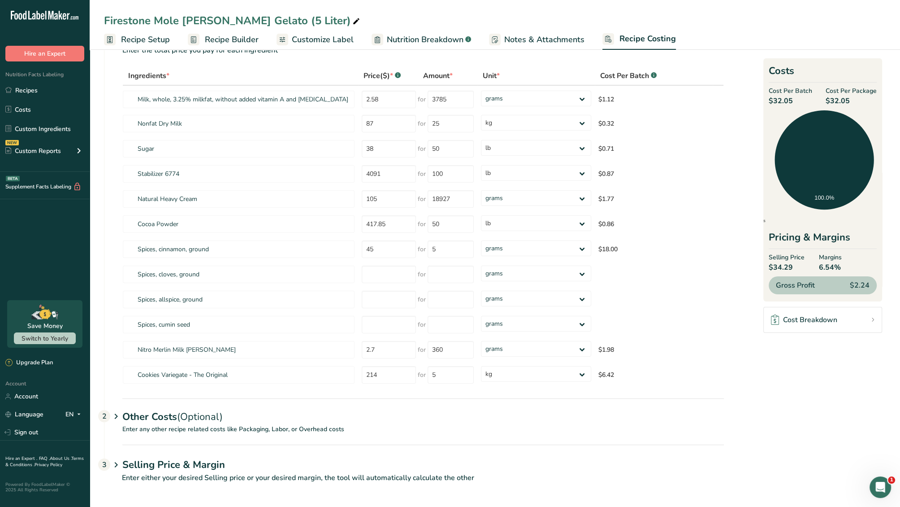
click at [173, 414] on div "Other Costs (Optional) 2" at bounding box center [423, 411] width 602 height 26
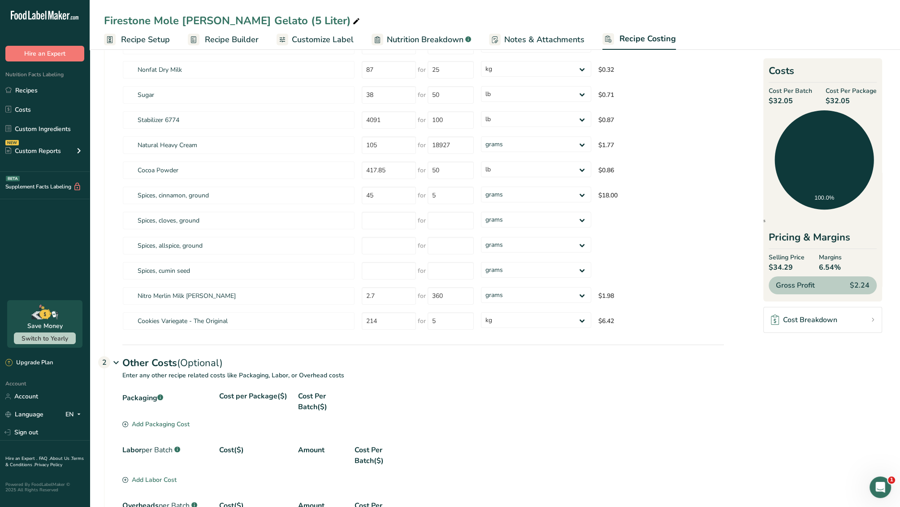
scroll to position [106, 0]
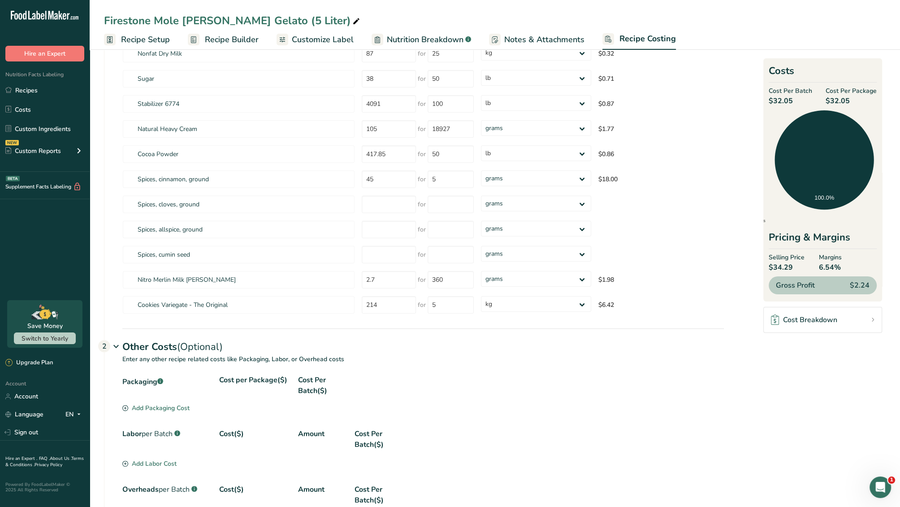
click at [149, 404] on div "Add Packaging Cost" at bounding box center [155, 407] width 67 height 9
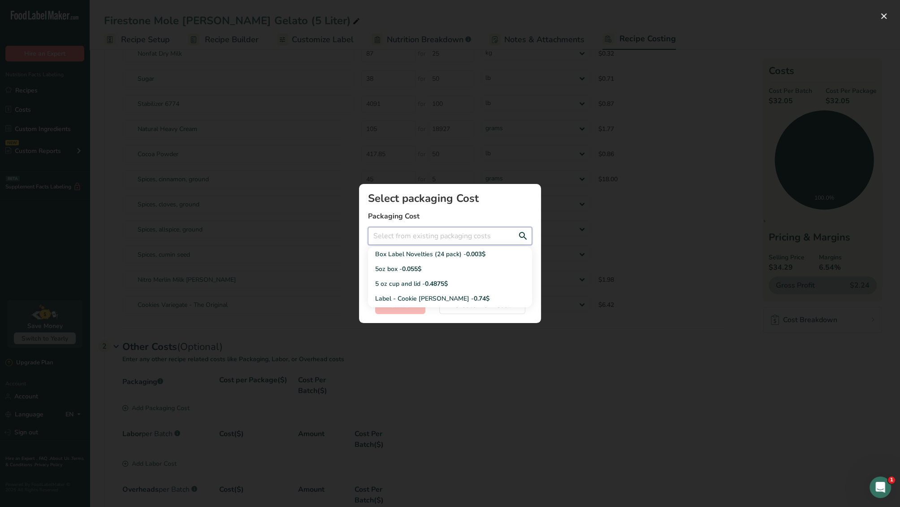
click at [408, 232] on input "Add New Recipe Cost Modal" at bounding box center [450, 236] width 164 height 18
click at [422, 279] on span "0.0754$" at bounding box center [420, 277] width 23 height 9
type input "Box Label - 0.0754$"
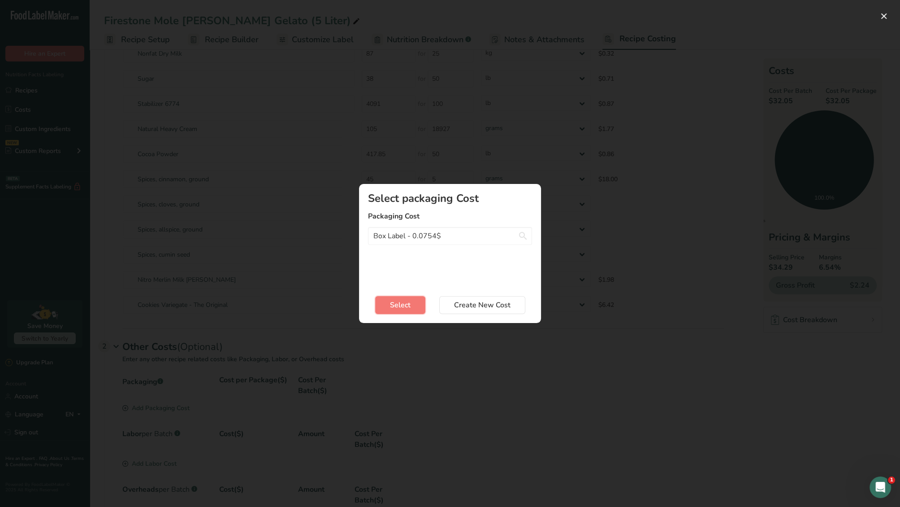
click at [408, 310] on span "Select" at bounding box center [400, 305] width 21 height 11
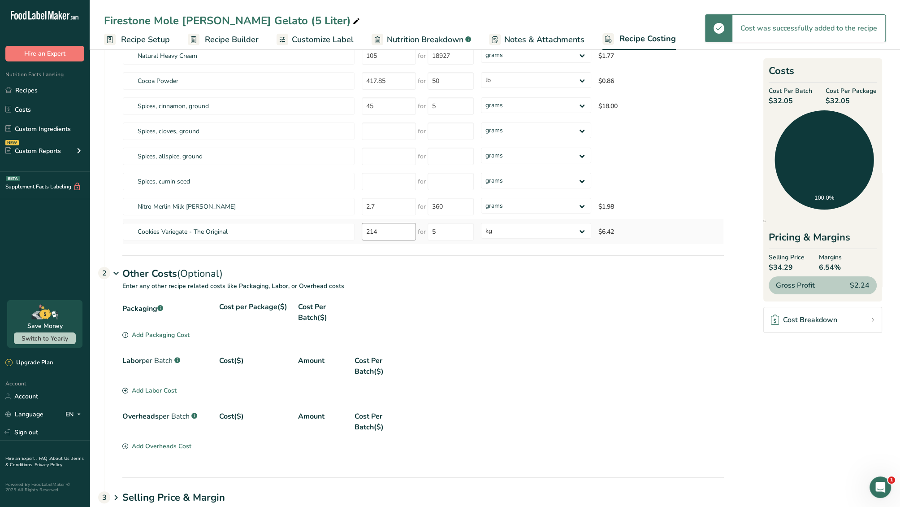
scroll to position [212, 0]
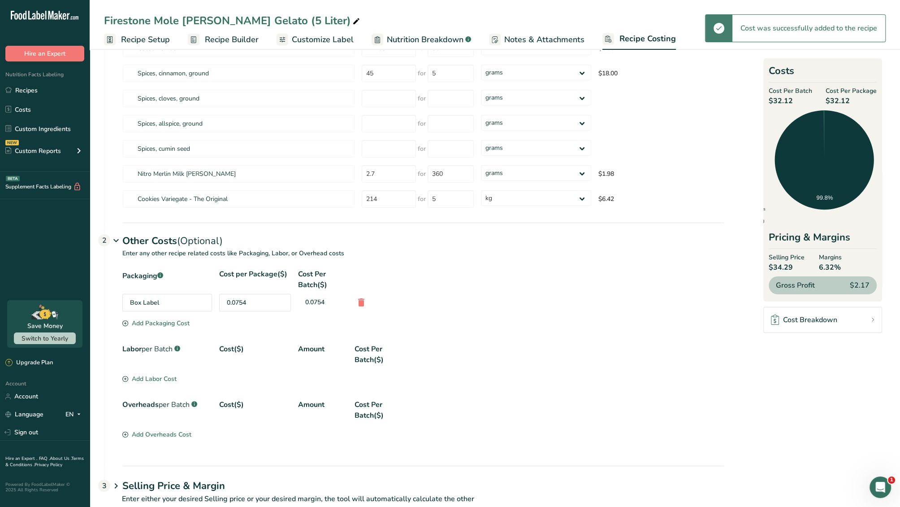
click at [167, 325] on div "Add Packaging Cost" at bounding box center [155, 322] width 67 height 9
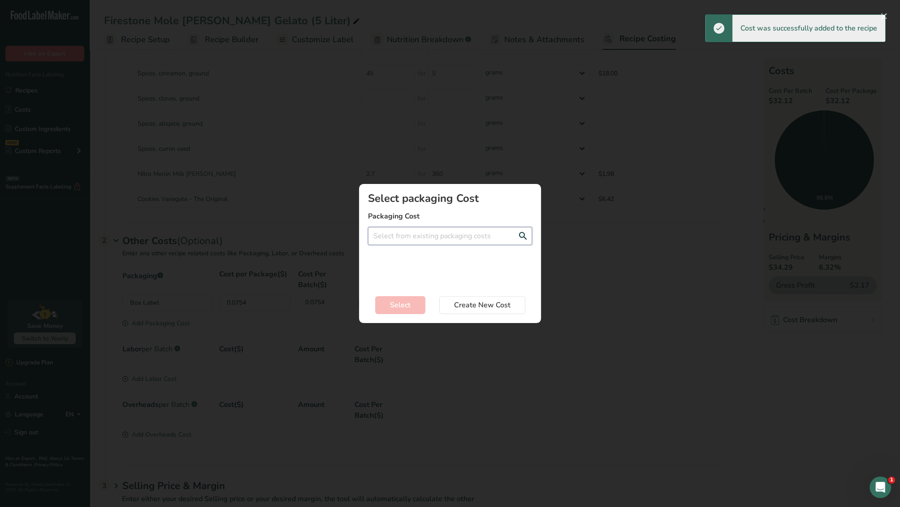
click at [417, 244] on input "Add New Recipe Cost Modal" at bounding box center [450, 236] width 164 height 18
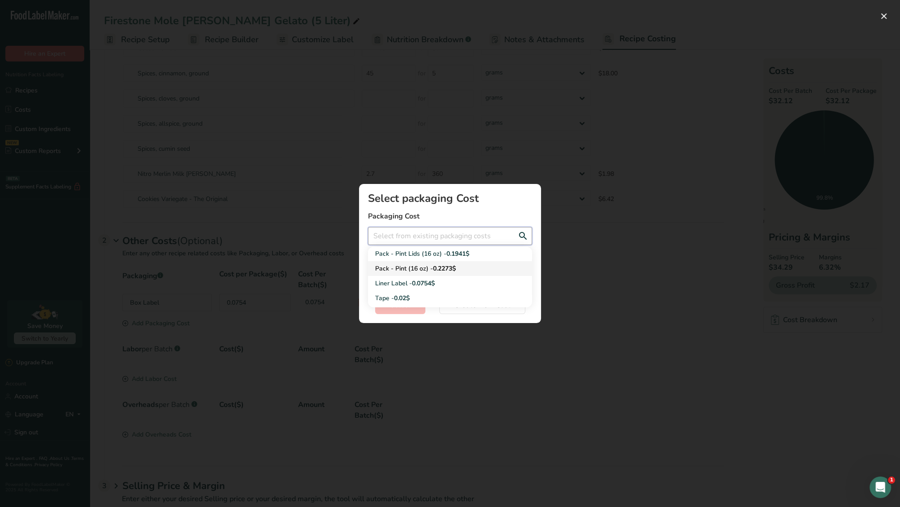
scroll to position [148, 0]
click at [412, 283] on div "Liner Label - 0.0754$" at bounding box center [442, 283] width 135 height 9
type input "Liner Label - 0.0754$"
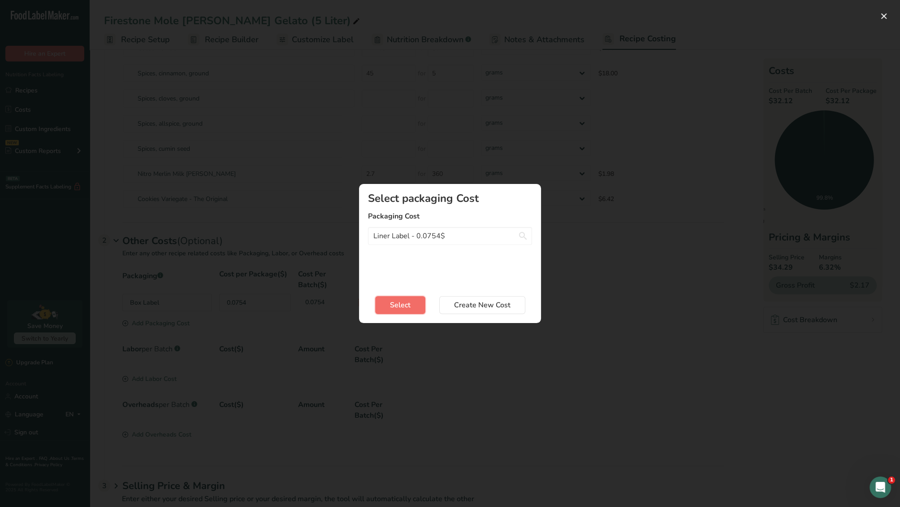
click at [404, 304] on span "Select" at bounding box center [400, 305] width 21 height 11
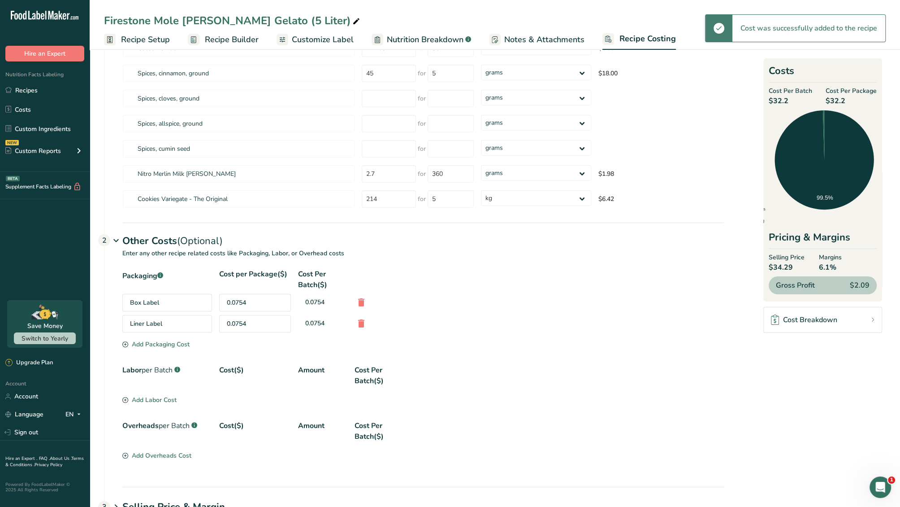
click at [179, 344] on div "Add Packaging Cost" at bounding box center [155, 343] width 67 height 9
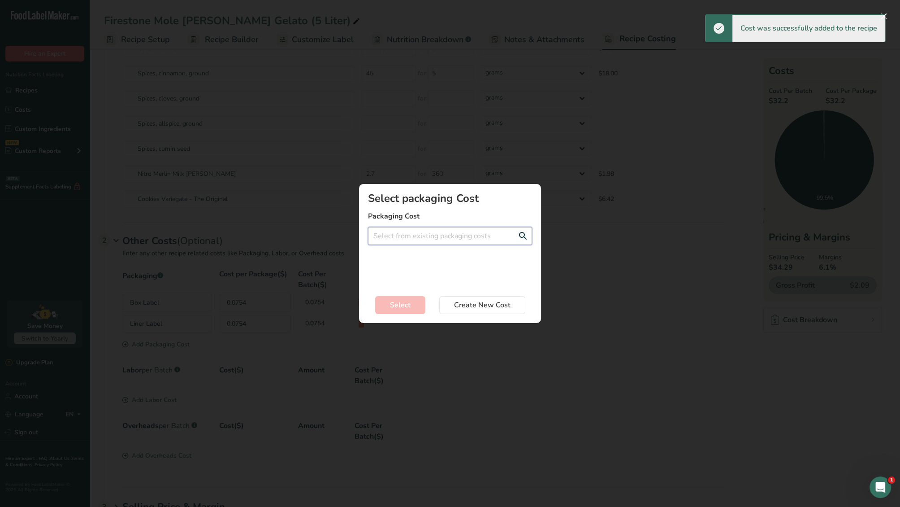
click at [401, 236] on input "Add New Recipe Cost Modal" at bounding box center [450, 236] width 164 height 18
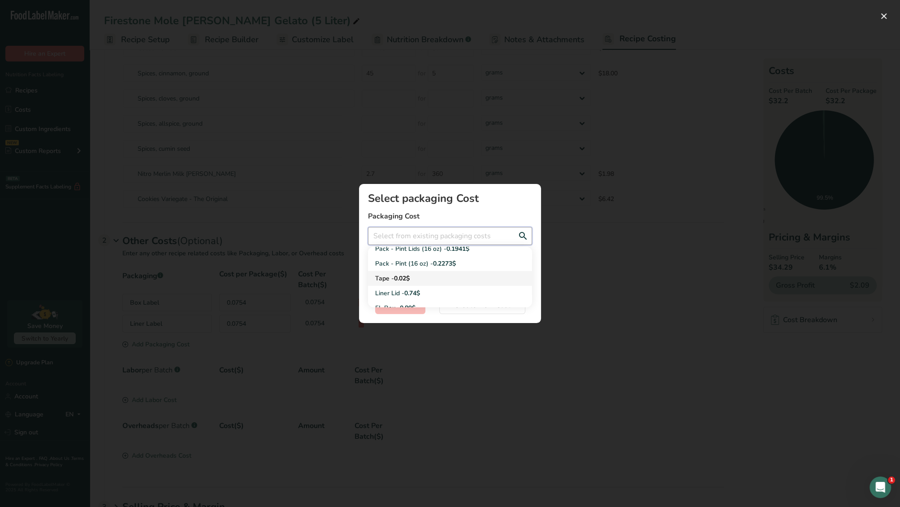
scroll to position [156, 0]
click at [410, 274] on span "0.02$" at bounding box center [402, 276] width 16 height 9
type input "Tape - 0.02$"
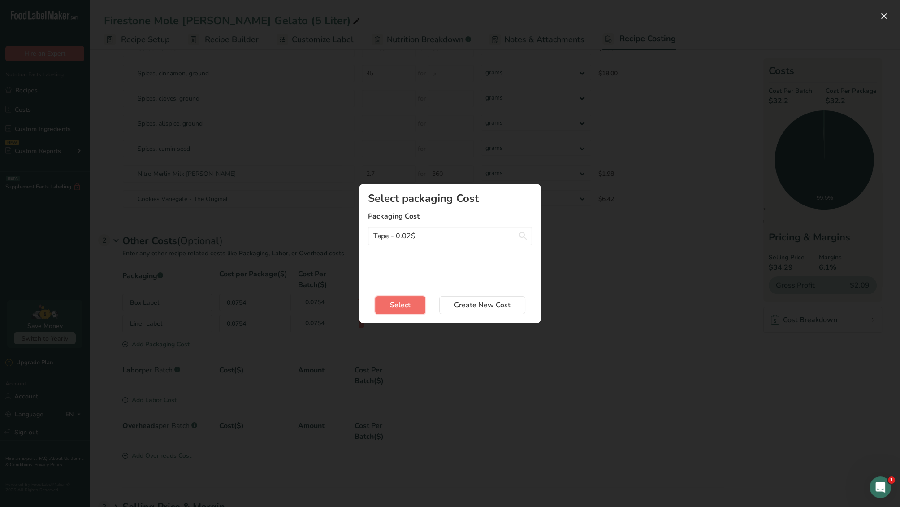
click at [407, 304] on span "Select" at bounding box center [400, 305] width 21 height 11
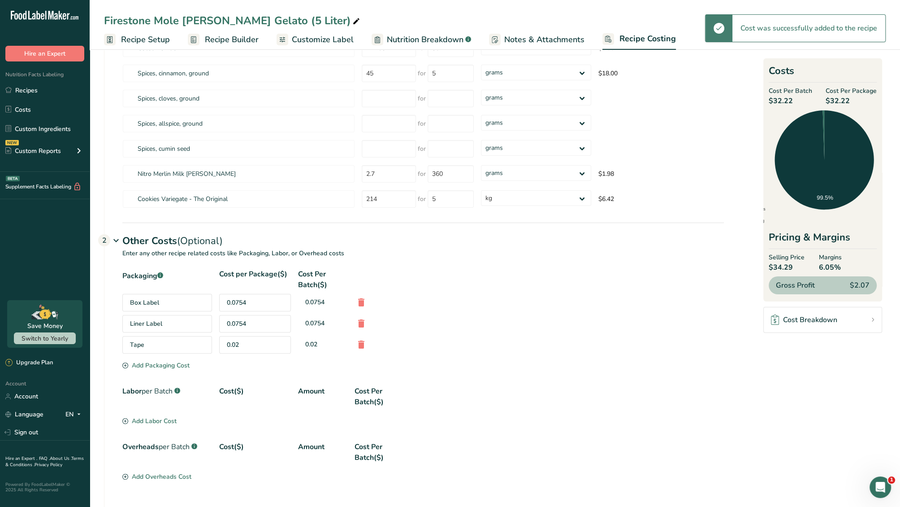
click at [172, 365] on div "Add Packaging Cost" at bounding box center [155, 365] width 67 height 9
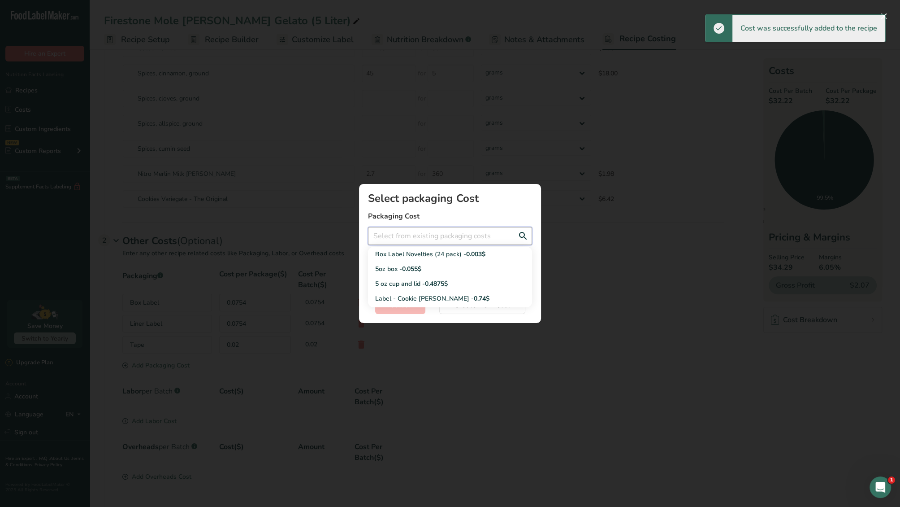
click at [411, 234] on input "Add New Recipe Cost Modal" at bounding box center [450, 236] width 164 height 18
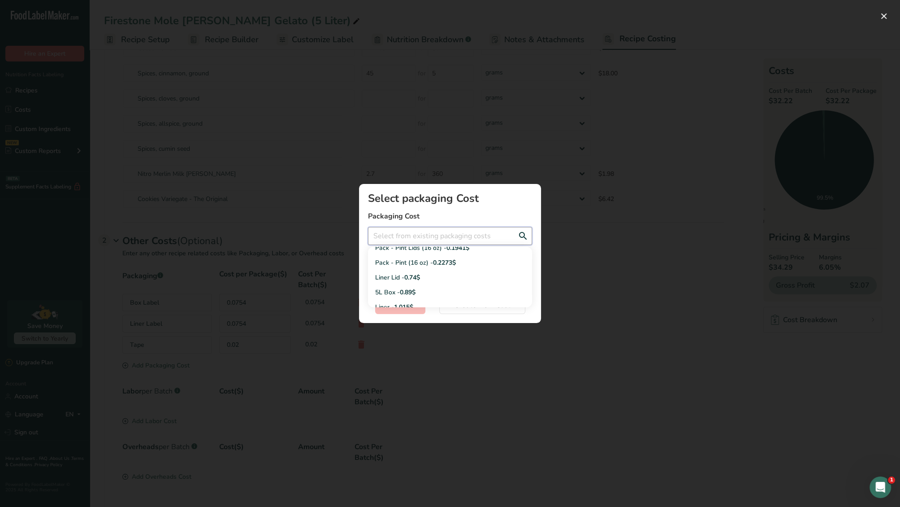
scroll to position [155, 0]
click at [409, 276] on span "0.74$" at bounding box center [412, 276] width 16 height 9
type input "Liner Lid - 0.74$"
click at [419, 320] on section "Select packaging Cost Packaging Cost Liner Lid - 0.74$ Box Label Novelties (24 …" at bounding box center [450, 253] width 182 height 139
click at [416, 306] on button "Select" at bounding box center [400, 305] width 50 height 18
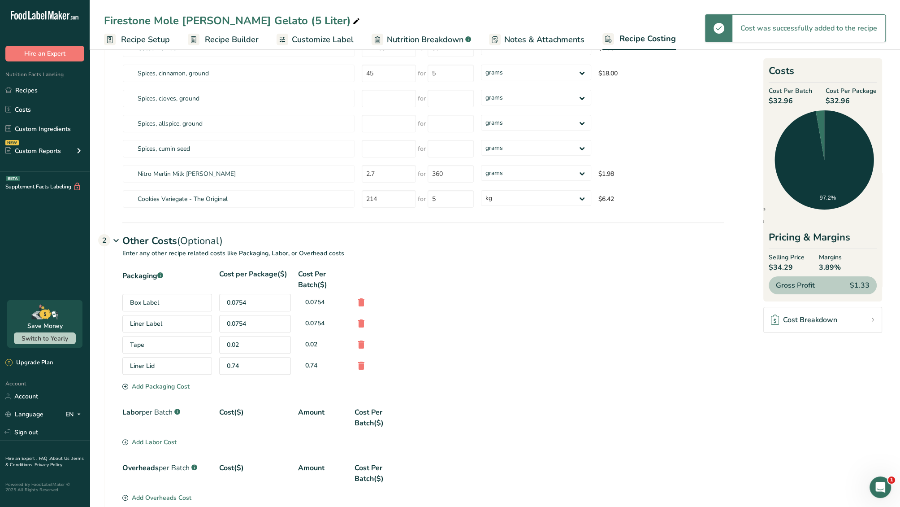
click at [164, 387] on div "Add Packaging Cost" at bounding box center [155, 386] width 67 height 9
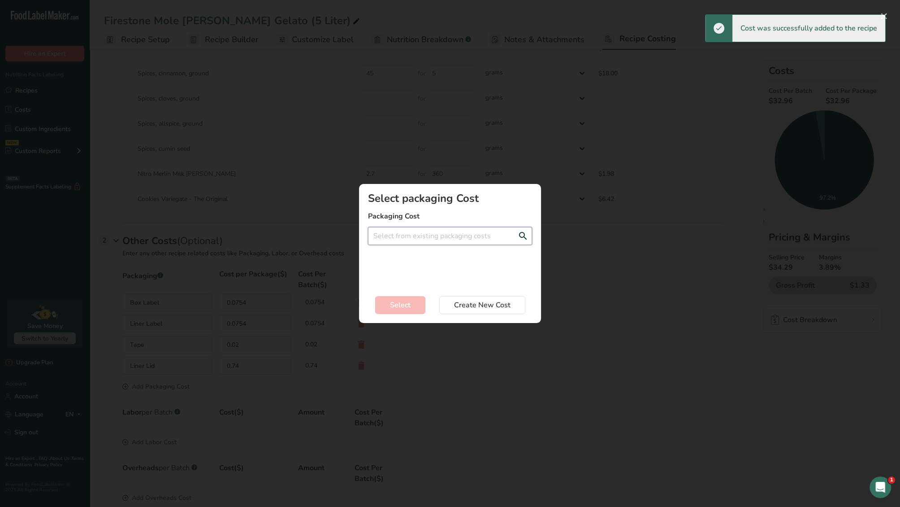
click at [467, 235] on input "Add New Recipe Cost Modal" at bounding box center [450, 236] width 164 height 18
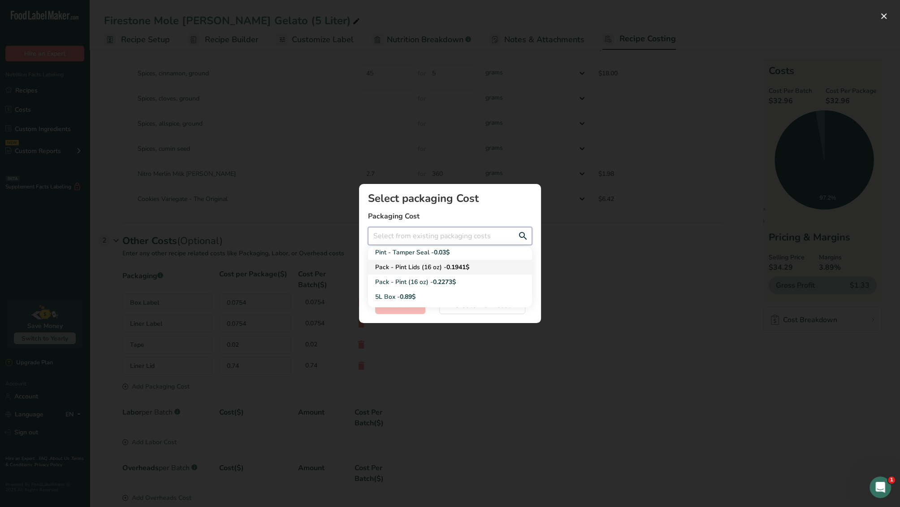
scroll to position [143, 0]
click at [441, 285] on div "5L Box - 0.89$" at bounding box center [442, 287] width 135 height 9
type input "5L Box - 0.89$"
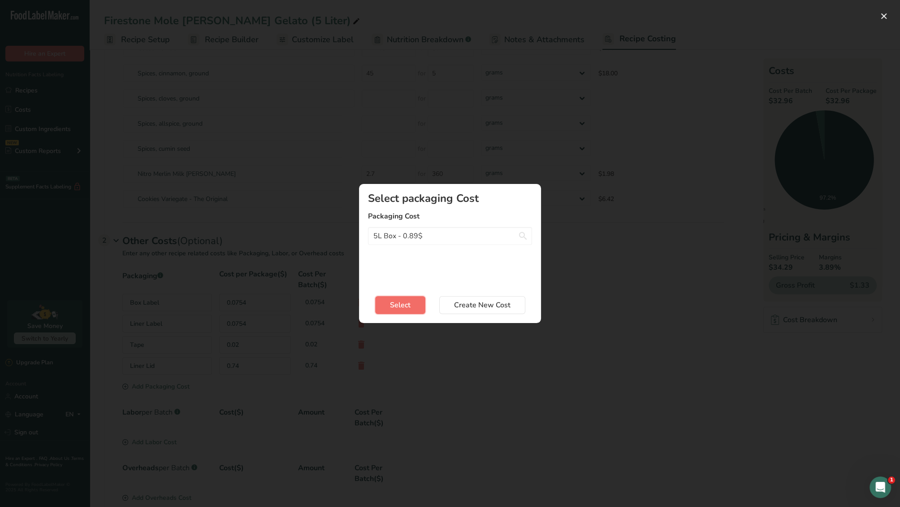
click at [407, 302] on span "Select" at bounding box center [400, 305] width 21 height 11
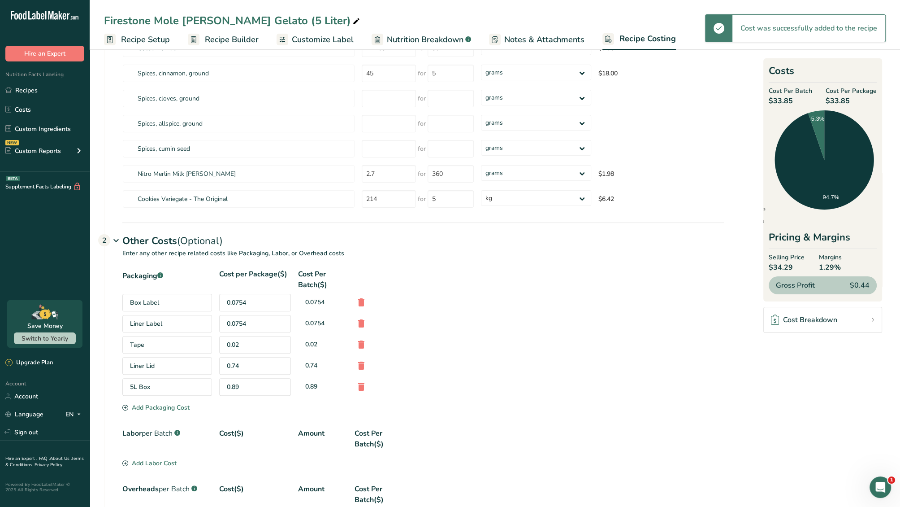
click at [161, 403] on div "Add Packaging Cost" at bounding box center [155, 407] width 67 height 9
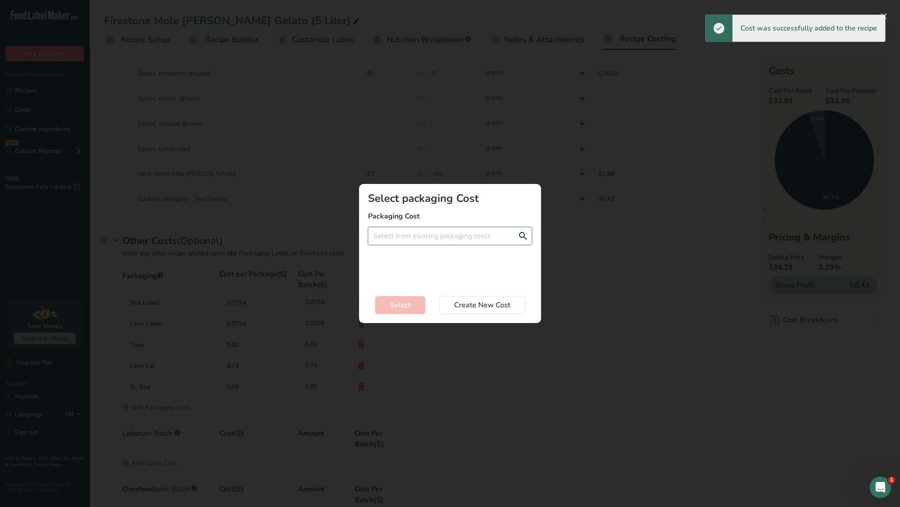
click at [424, 234] on input "Add New Recipe Cost Modal" at bounding box center [450, 236] width 164 height 18
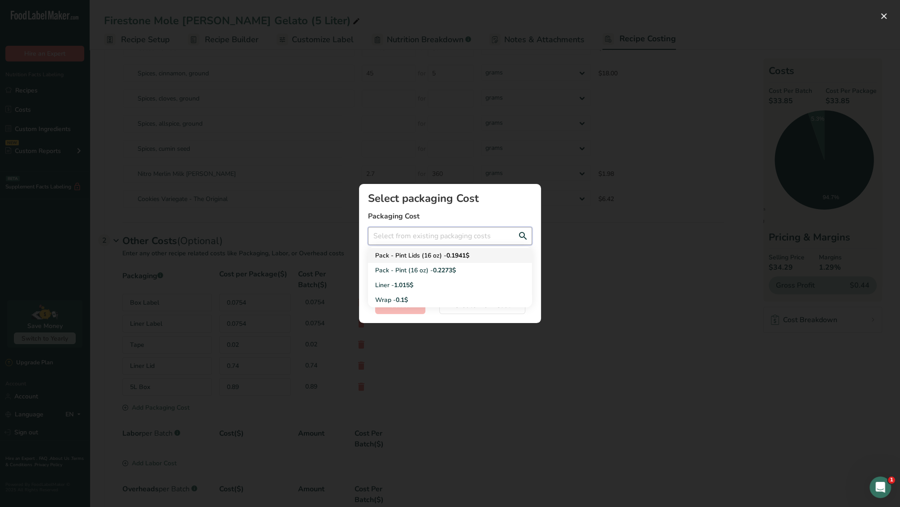
scroll to position [151, 0]
click at [404, 280] on span "1.015$" at bounding box center [403, 281] width 19 height 9
type input "Liner - 1.015$"
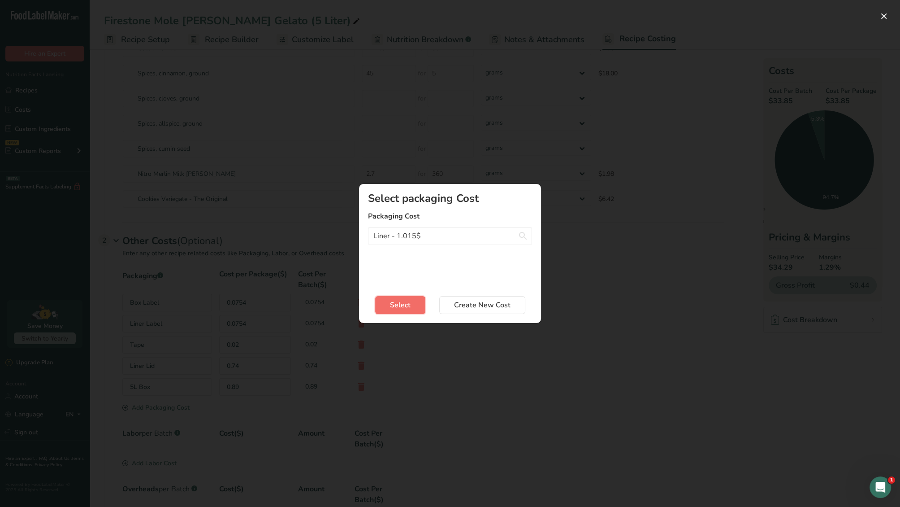
click at [412, 301] on button "Select" at bounding box center [400, 305] width 50 height 18
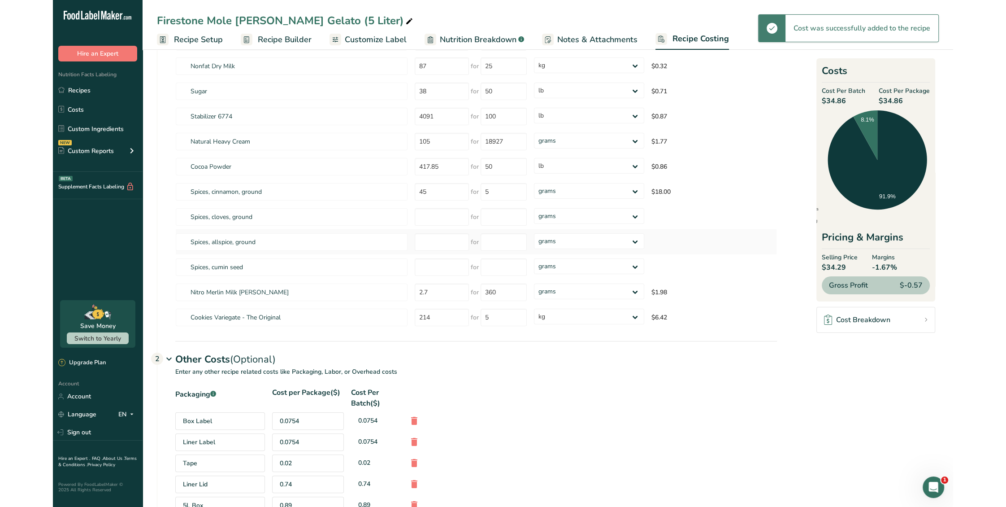
scroll to position [0, 0]
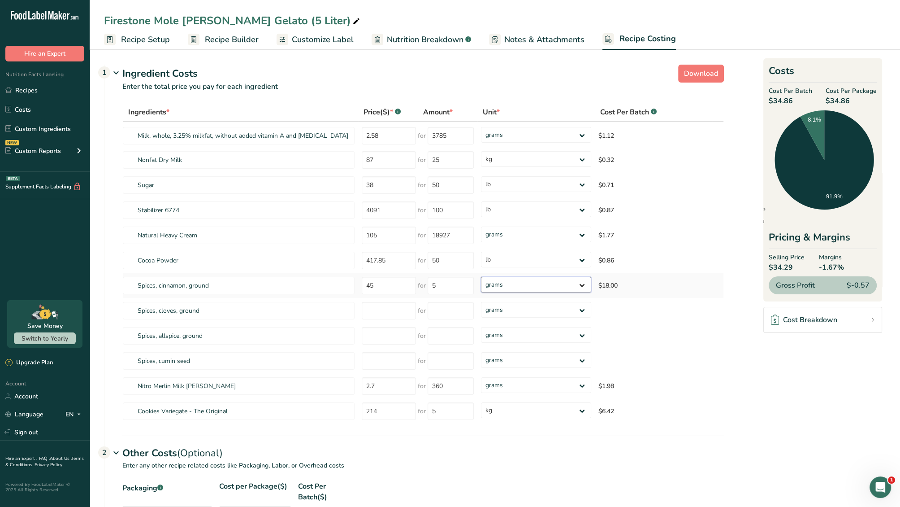
click at [482, 284] on select "grams kg mg mcg lb oz" at bounding box center [536, 285] width 110 height 16
select select "12"
click at [481, 277] on select "grams kg mg mcg lb oz" at bounding box center [536, 285] width 110 height 16
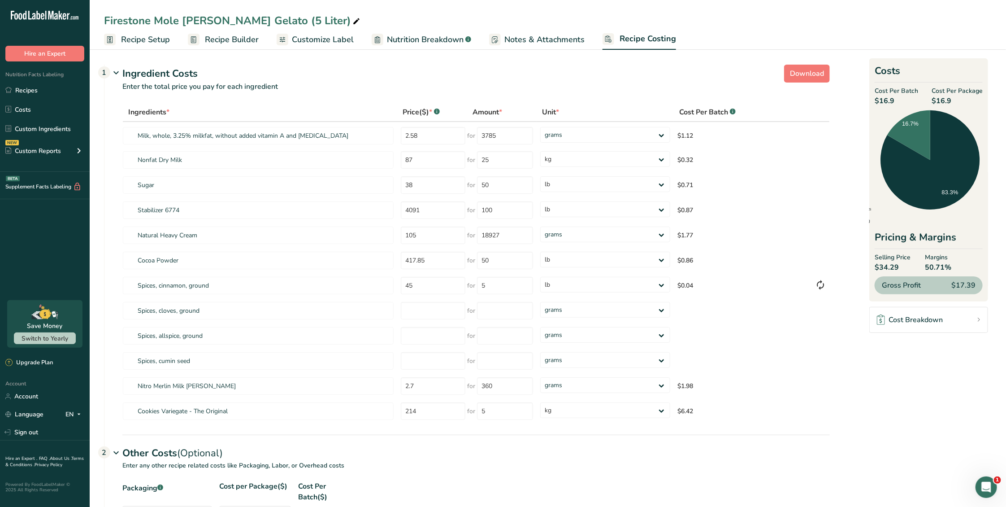
click at [202, 38] on link "Recipe Builder" at bounding box center [223, 40] width 71 height 20
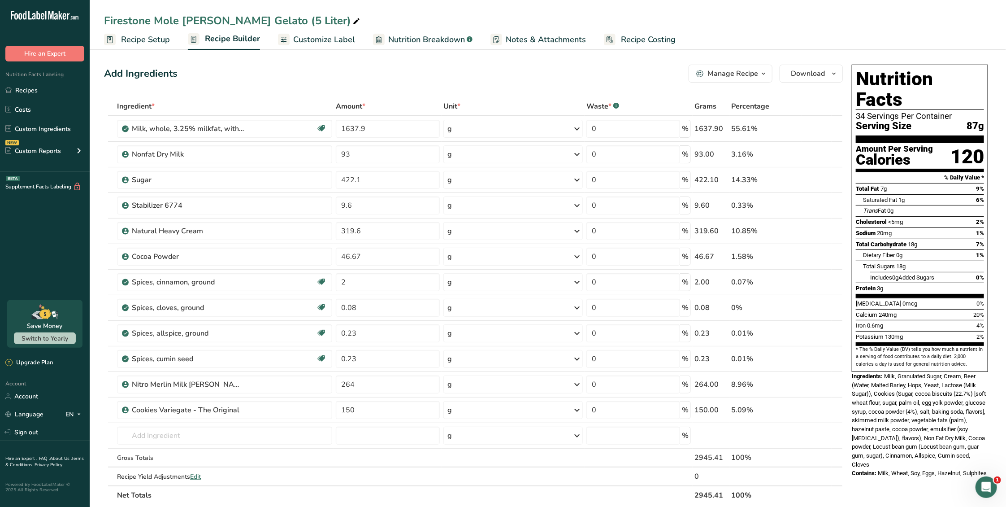
click at [329, 41] on span "Customize Label" at bounding box center [324, 40] width 62 height 12
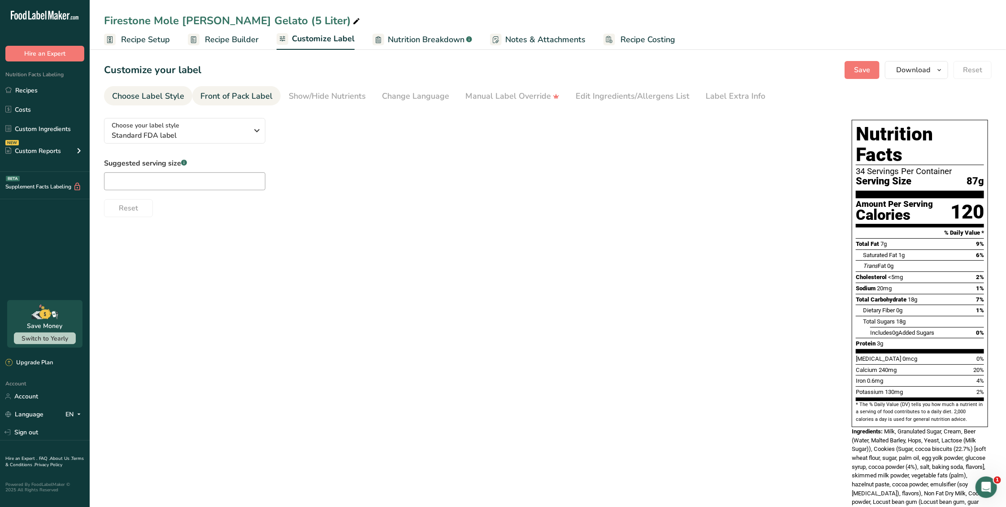
click at [251, 98] on div "Front of Pack Label" at bounding box center [236, 96] width 72 height 12
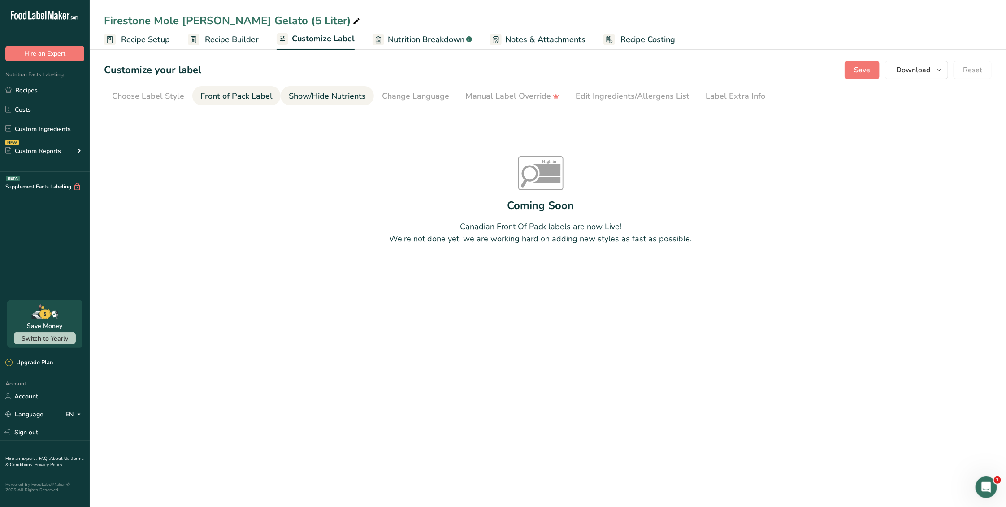
click at [308, 94] on div "Show/Hide Nutrients" at bounding box center [327, 96] width 77 height 12
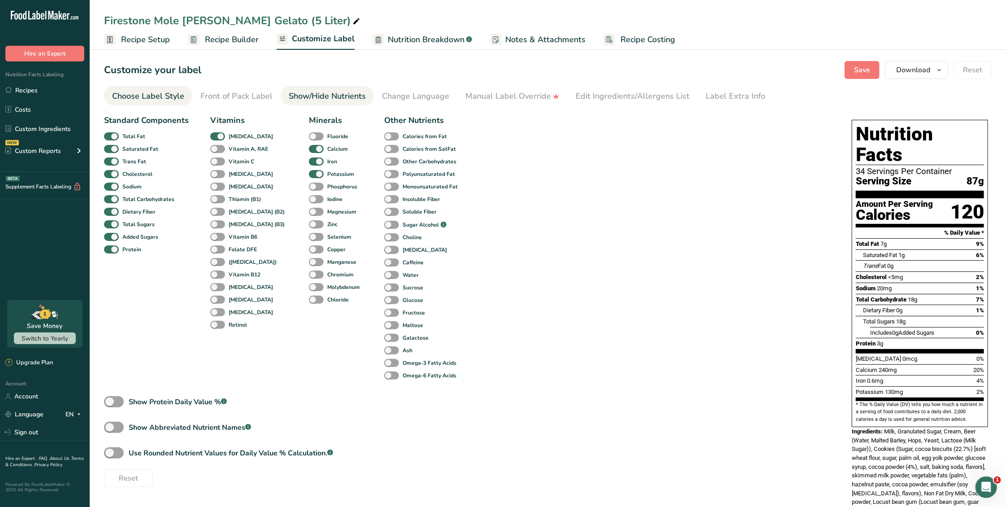
click at [165, 100] on div "Choose Label Style" at bounding box center [148, 96] width 72 height 12
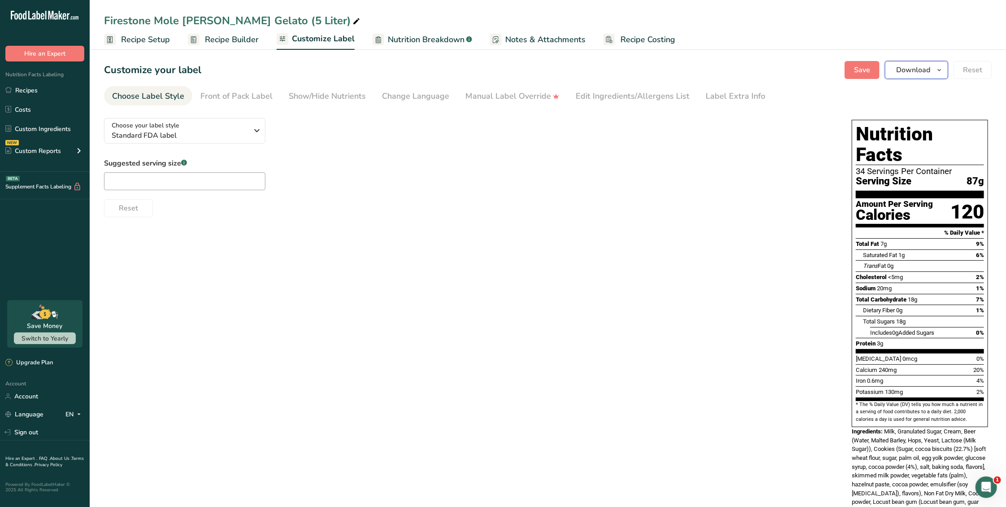
click at [624, 69] on span "button" at bounding box center [939, 70] width 11 height 11
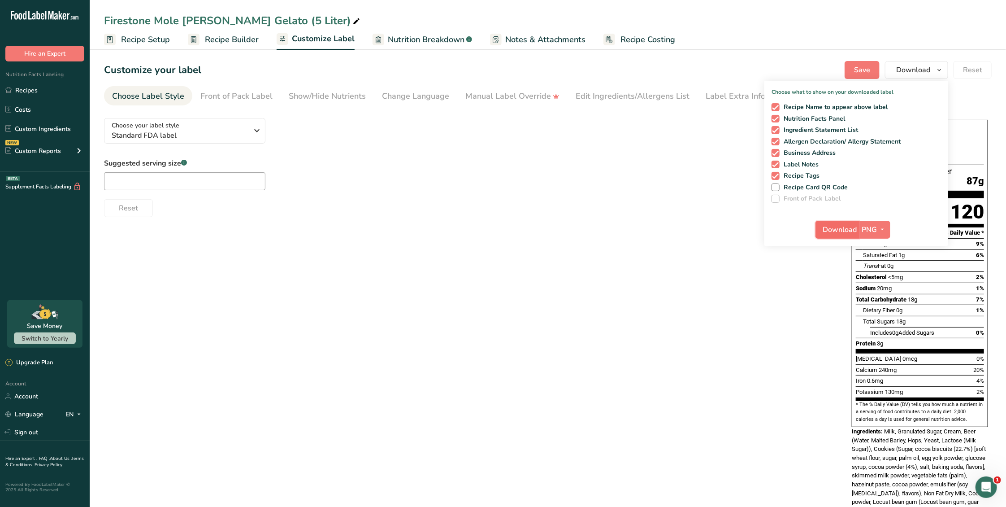
click at [624, 230] on span "Download" at bounding box center [840, 229] width 34 height 11
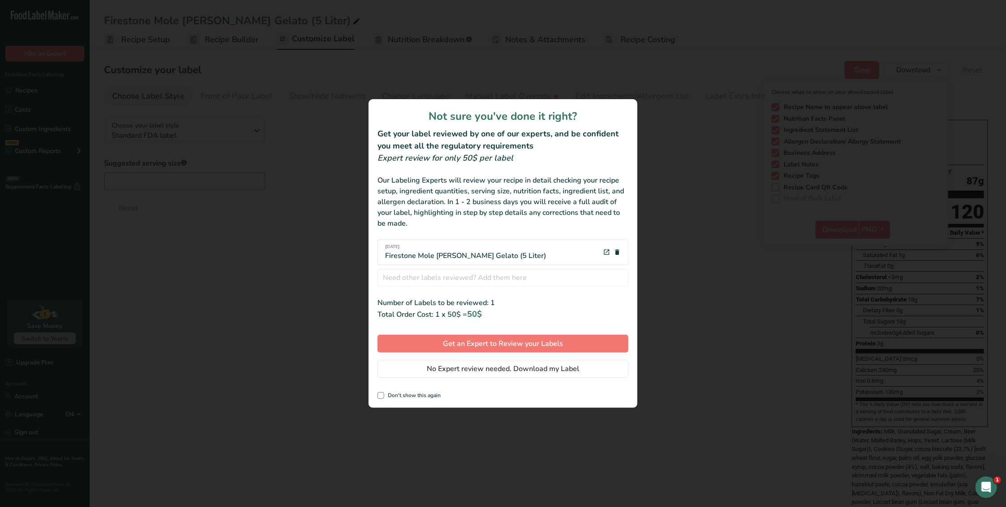
drag, startPoint x: 715, startPoint y: 335, endPoint x: 720, endPoint y: 332, distance: 6.1
click at [624, 335] on div "review labels modal" at bounding box center [503, 253] width 1006 height 507
click at [624, 174] on div "review labels modal" at bounding box center [503, 253] width 1006 height 507
click at [440, 369] on span "No Expert review needed. Download my Label" at bounding box center [503, 368] width 152 height 11
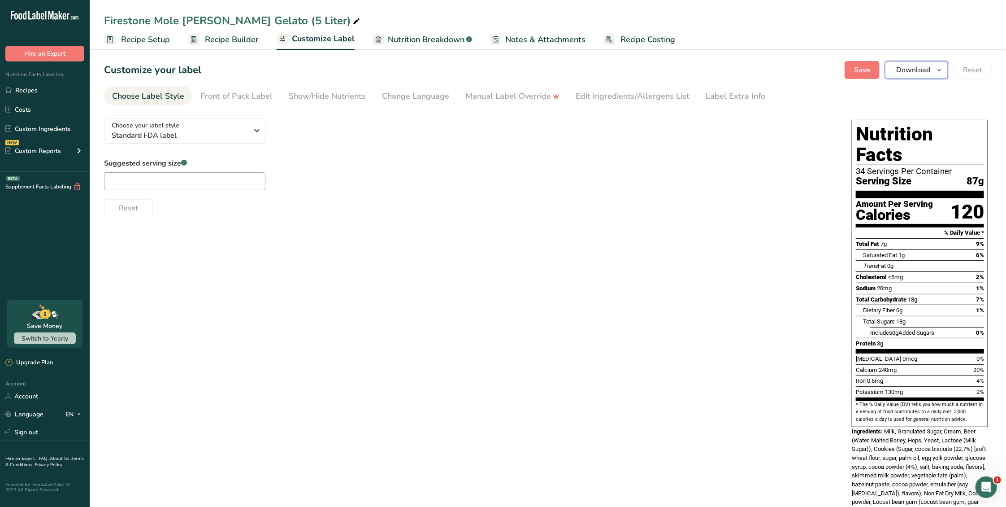
click at [624, 67] on icon "button" at bounding box center [939, 70] width 7 height 11
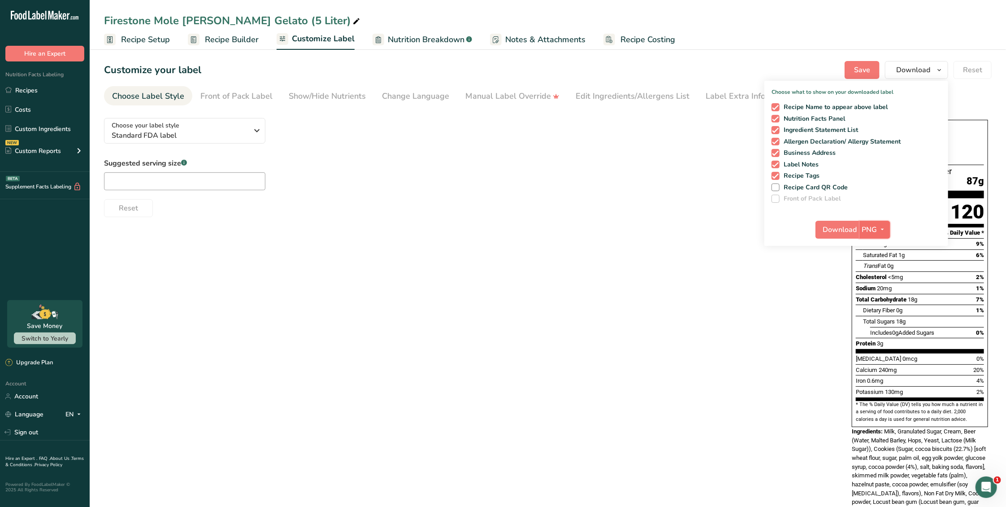
click at [624, 227] on span "button" at bounding box center [883, 229] width 11 height 11
click at [624, 288] on link "PDF" at bounding box center [876, 292] width 29 height 15
click at [624, 237] on button "Download" at bounding box center [838, 230] width 44 height 18
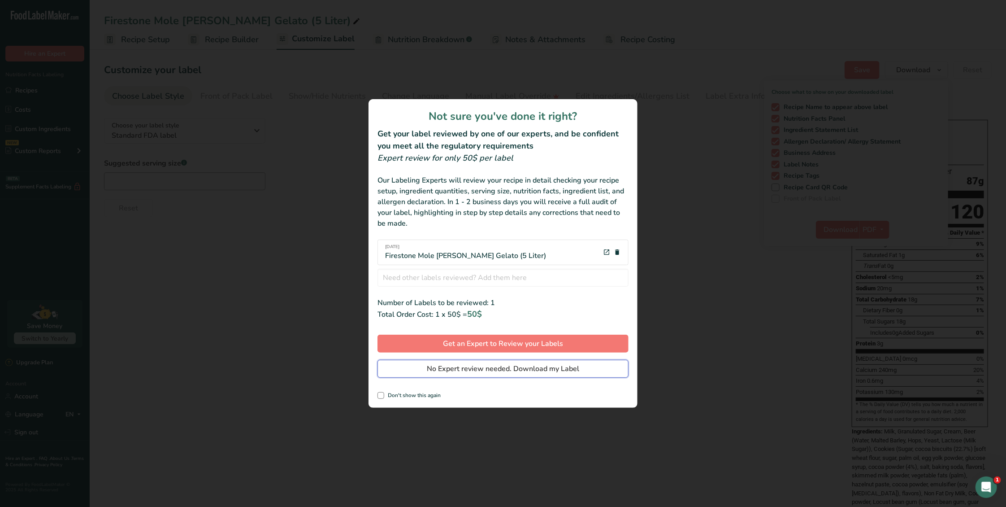
click at [465, 372] on span "No Expert review needed. Download my Label" at bounding box center [503, 368] width 152 height 11
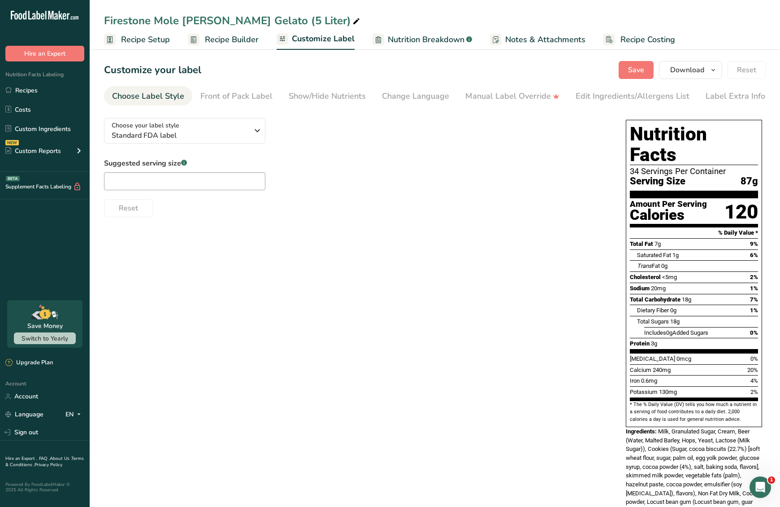
click at [137, 40] on span "Recipe Setup" at bounding box center [145, 40] width 49 height 12
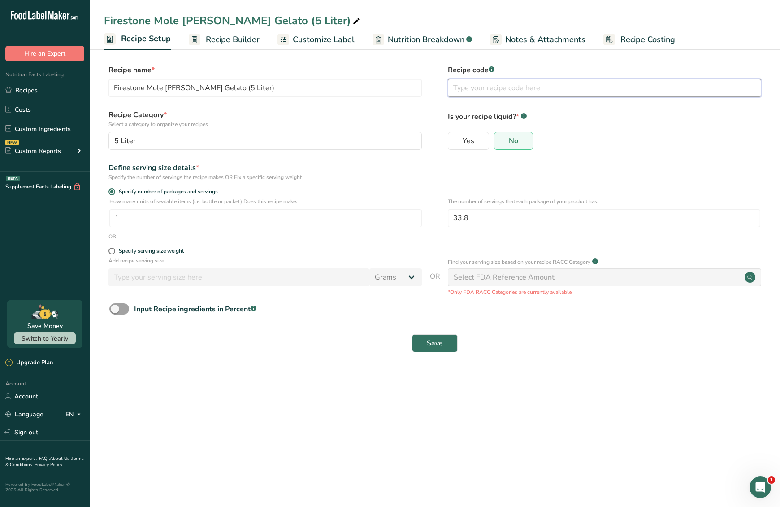
click at [519, 86] on input "text" at bounding box center [604, 88] width 313 height 18
type input "1148"
click at [653, 149] on div "Yes No" at bounding box center [604, 143] width 313 height 23
click at [424, 337] on button "Save" at bounding box center [435, 343] width 46 height 18
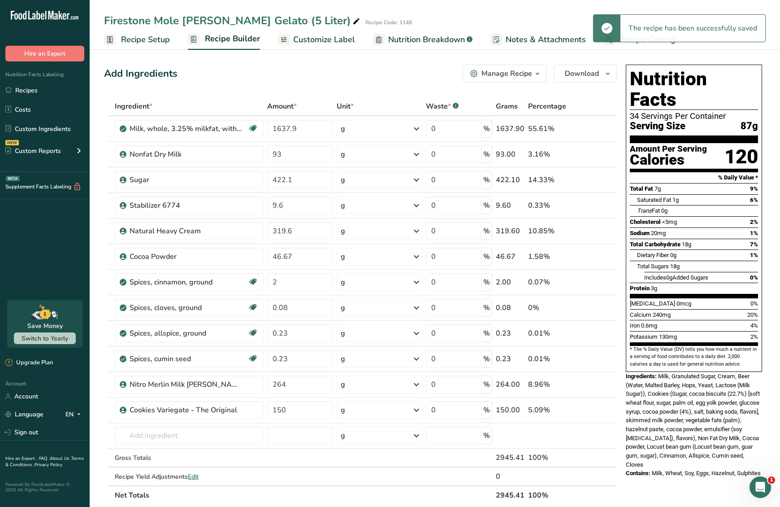
click at [154, 40] on span "Recipe Setup" at bounding box center [145, 40] width 49 height 12
